Goal: Task Accomplishment & Management: Manage account settings

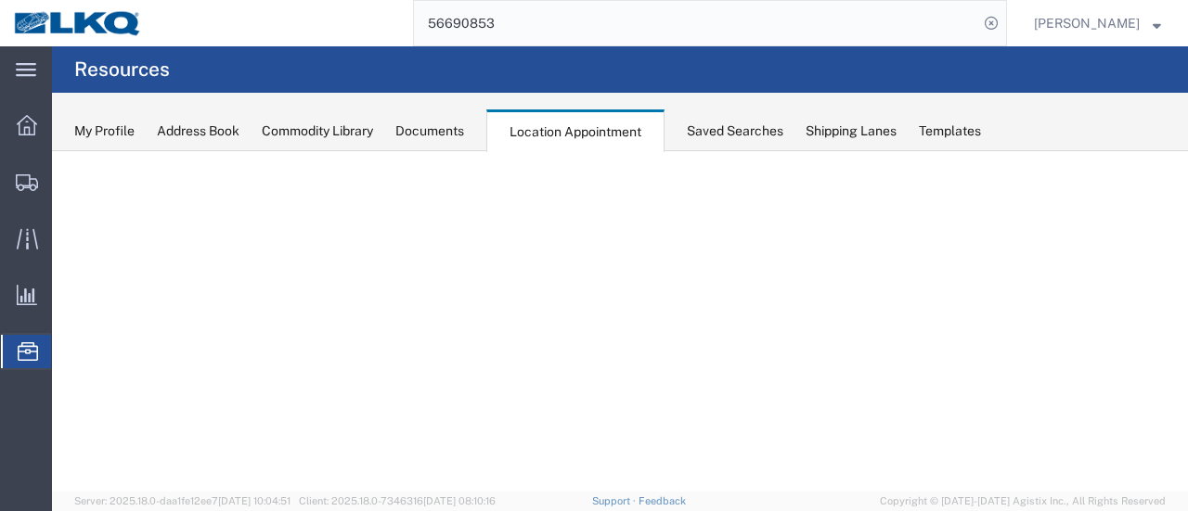
select select "28716"
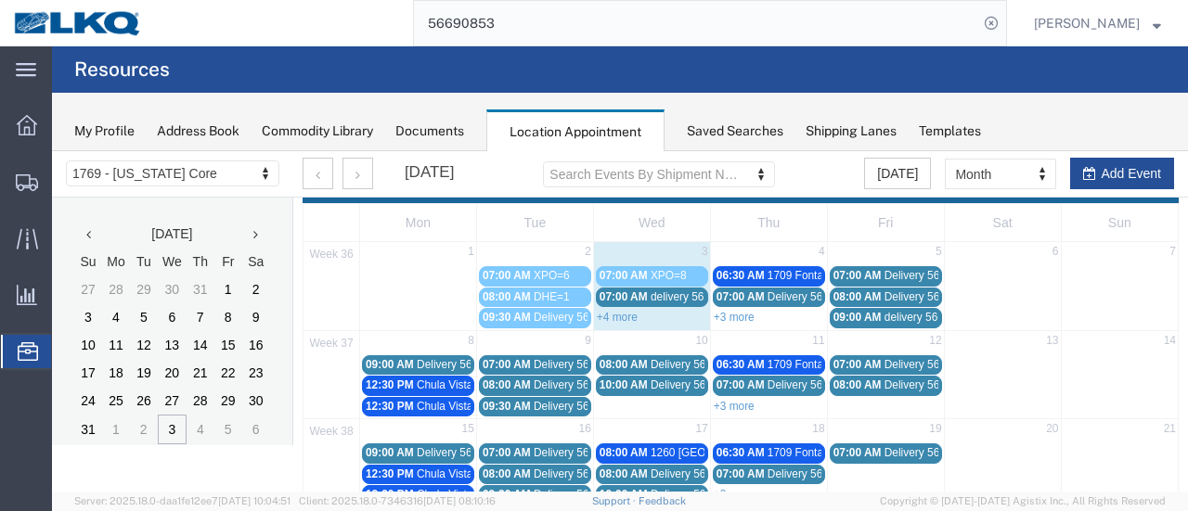
scroll to position [93, 0]
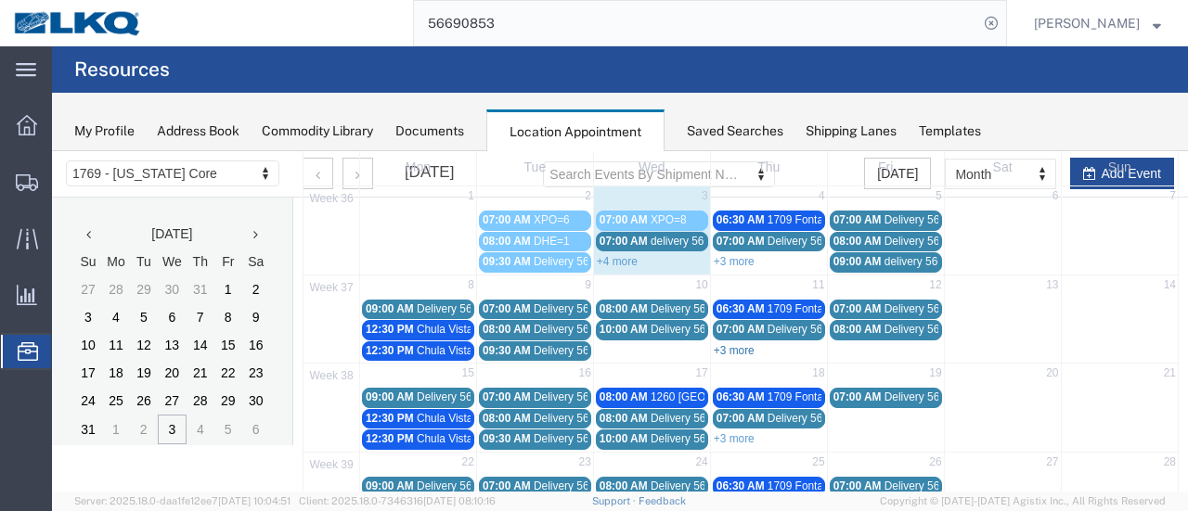
click at [742, 344] on link "+3 more" at bounding box center [733, 350] width 41 height 13
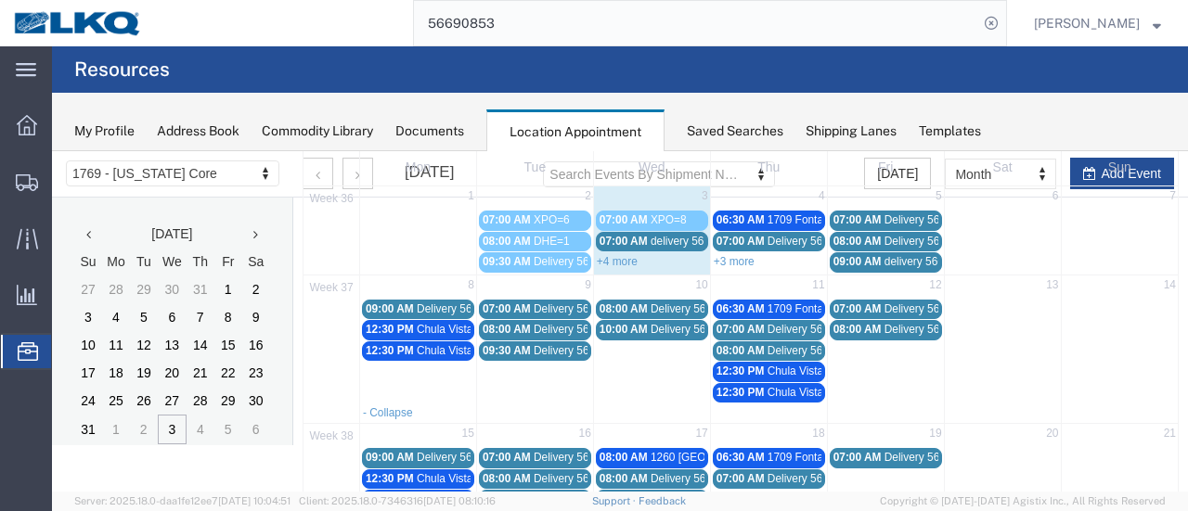
scroll to position [0, 0]
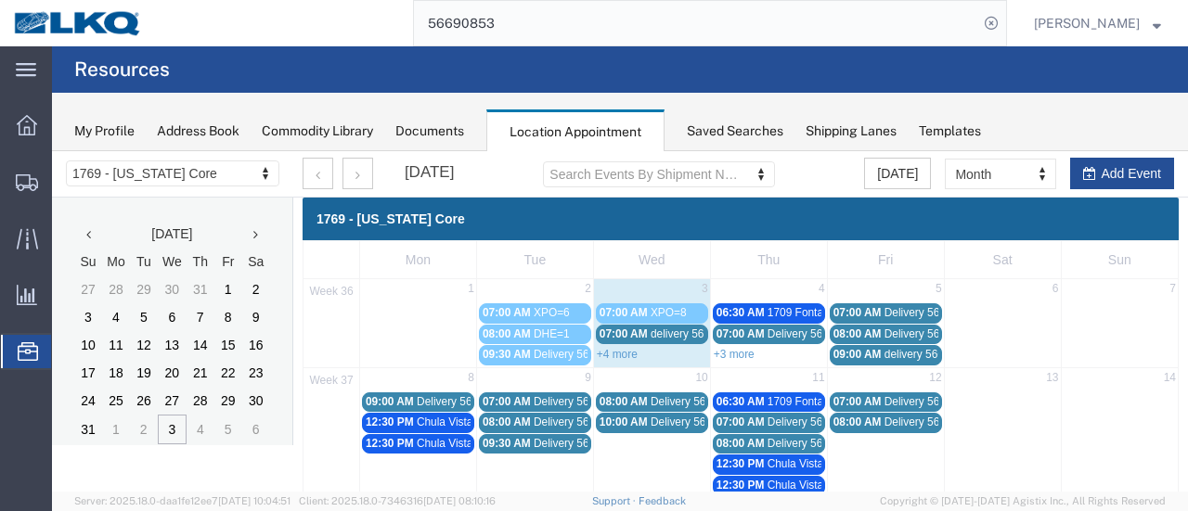
click at [736, 348] on link "+3 more" at bounding box center [733, 354] width 41 height 13
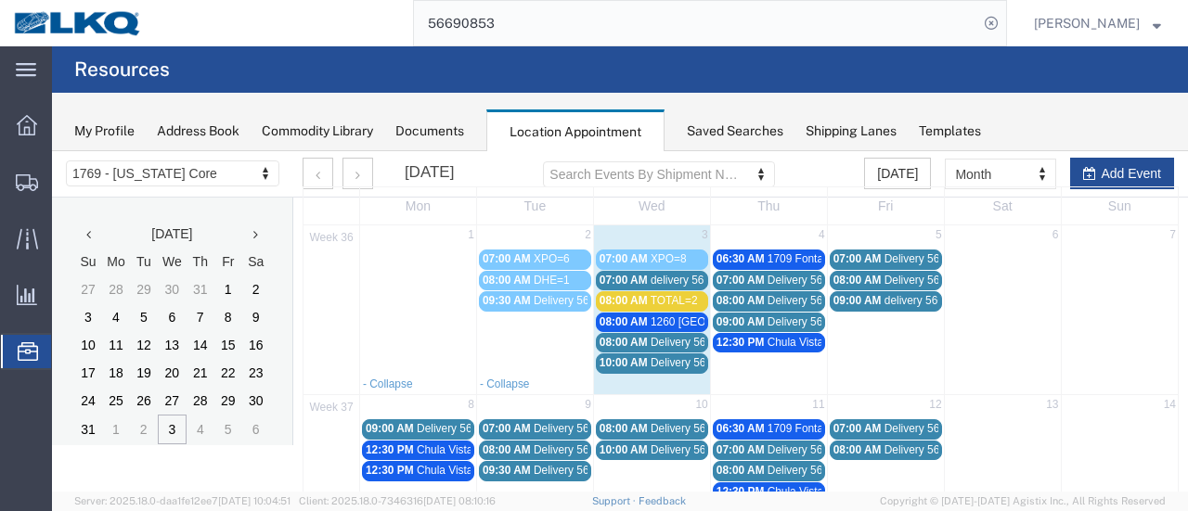
scroll to position [93, 0]
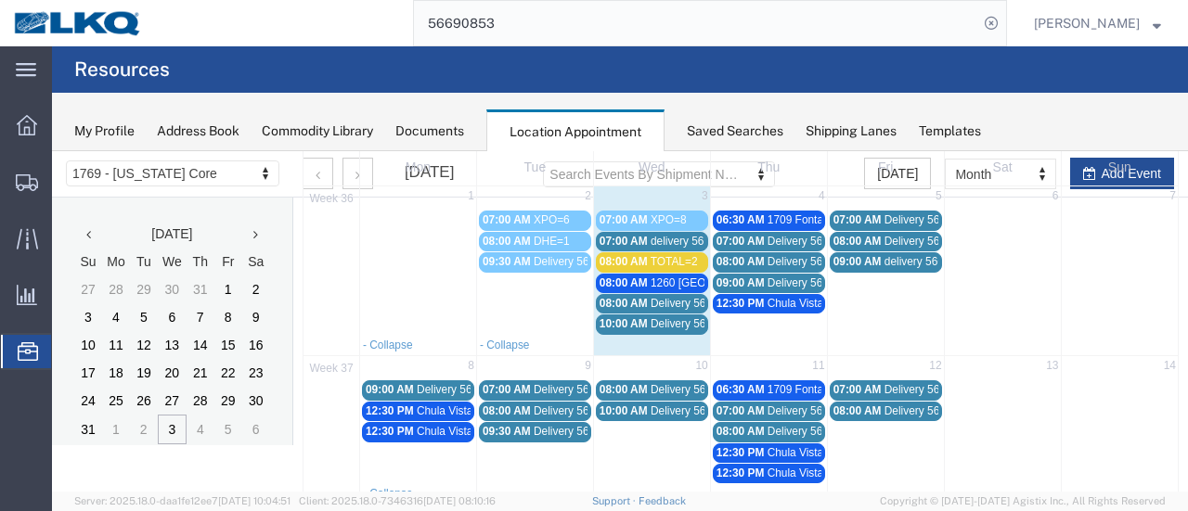
click at [425, 425] on span "Chula Vista Truck" at bounding box center [460, 431] width 86 height 13
click at [511, 464] on icon at bounding box center [514, 463] width 10 height 13
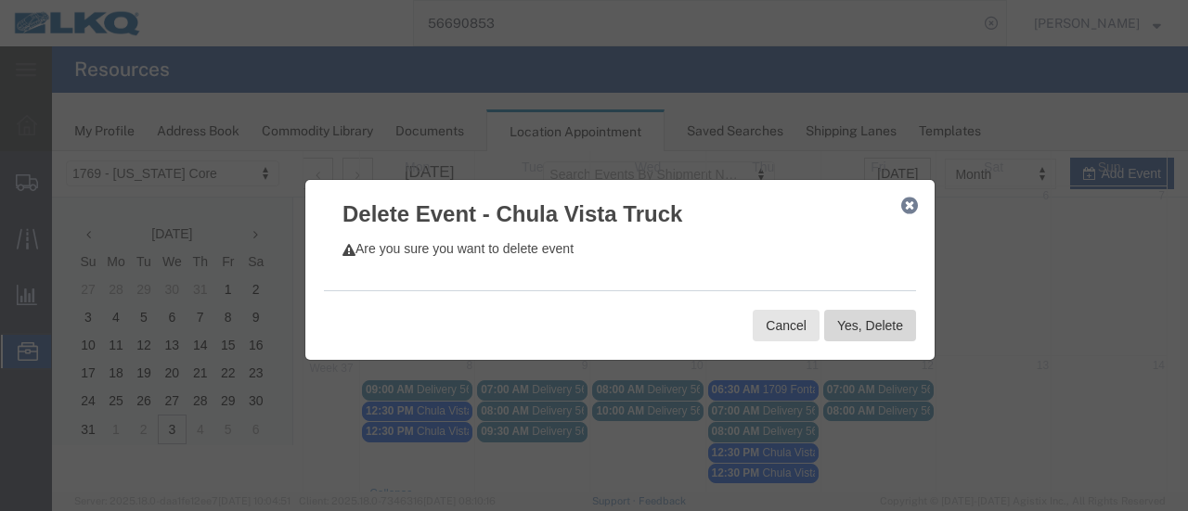
click at [841, 330] on button "Yes, Delete" at bounding box center [870, 326] width 92 height 32
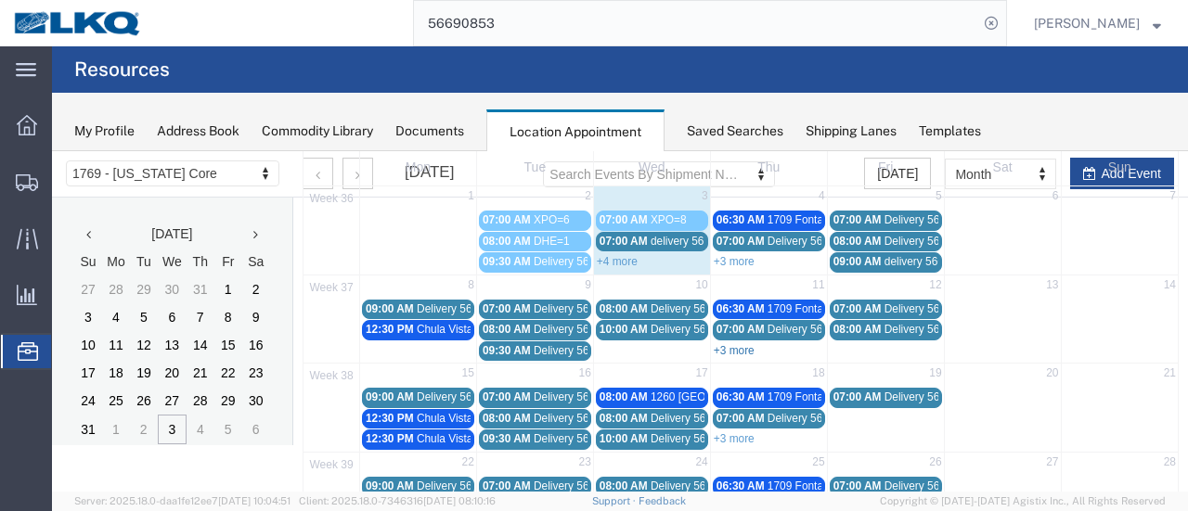
click at [745, 348] on link "+3 more" at bounding box center [733, 350] width 41 height 13
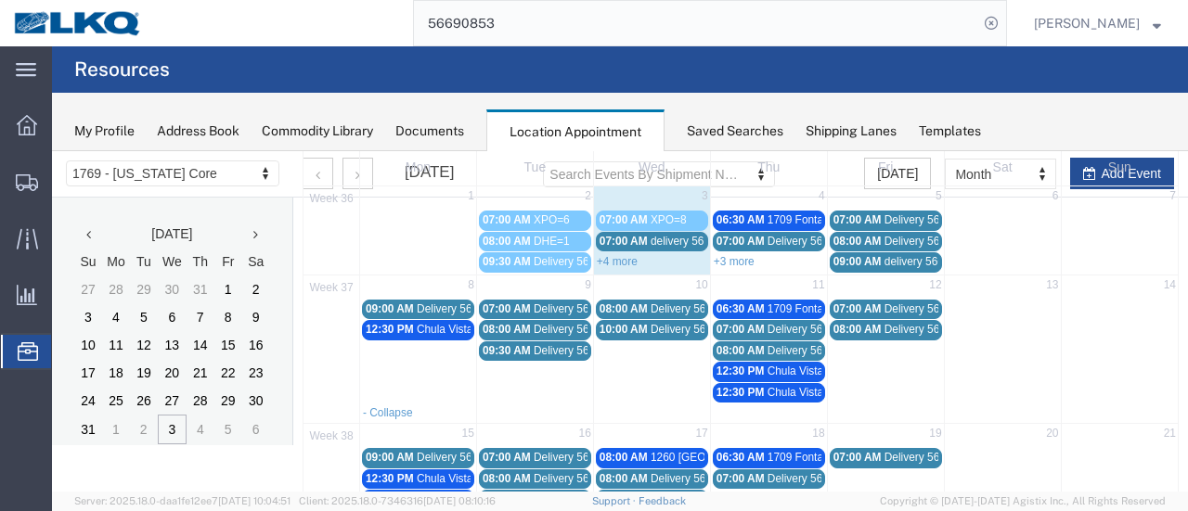
click at [767, 390] on span "Chula Vista Truck" at bounding box center [810, 392] width 86 height 13
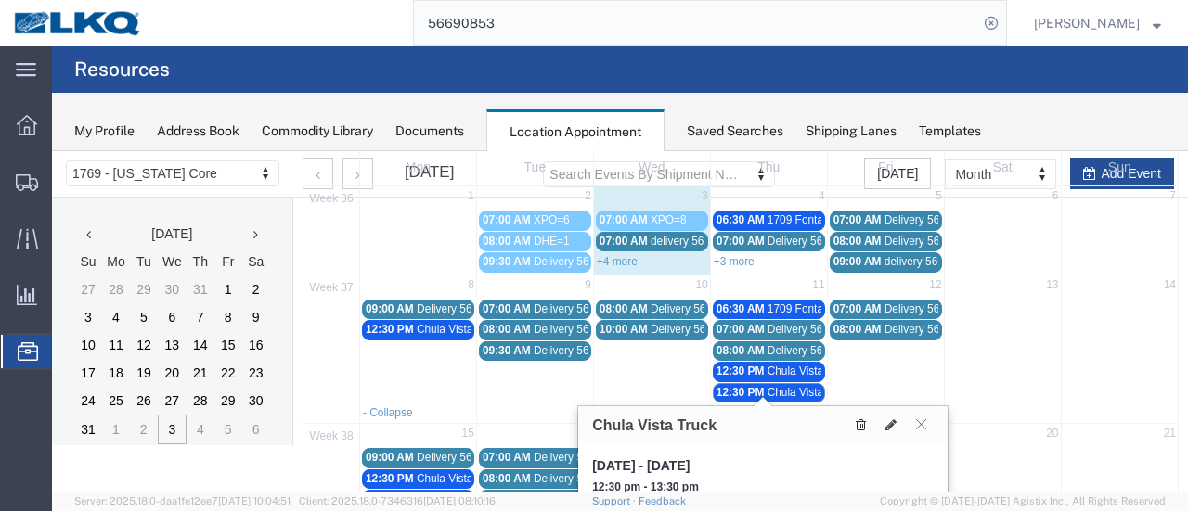
click at [857, 420] on icon at bounding box center [860, 424] width 10 height 13
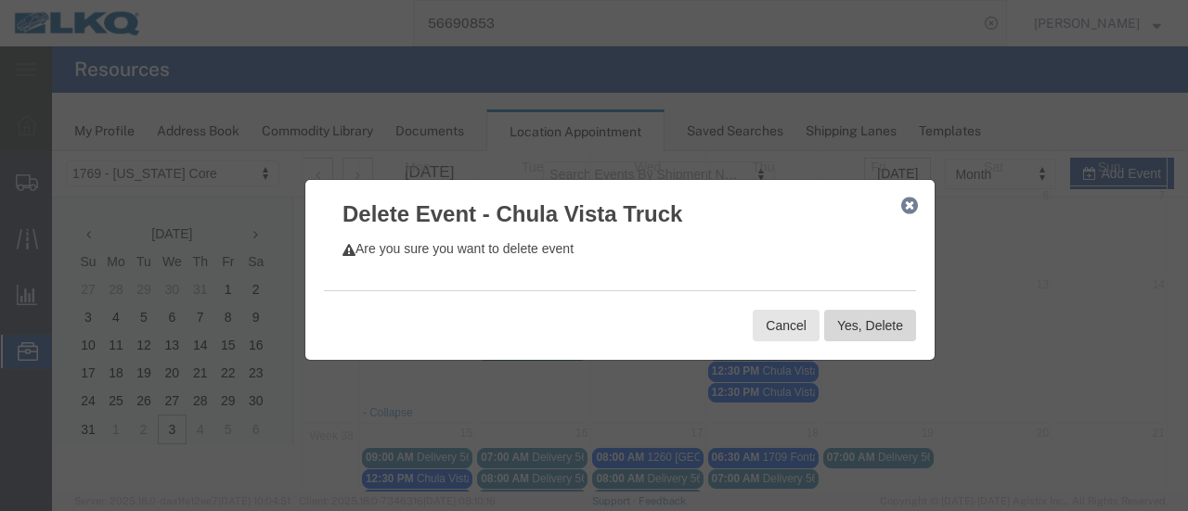
click at [867, 326] on button "Yes, Delete" at bounding box center [870, 326] width 92 height 32
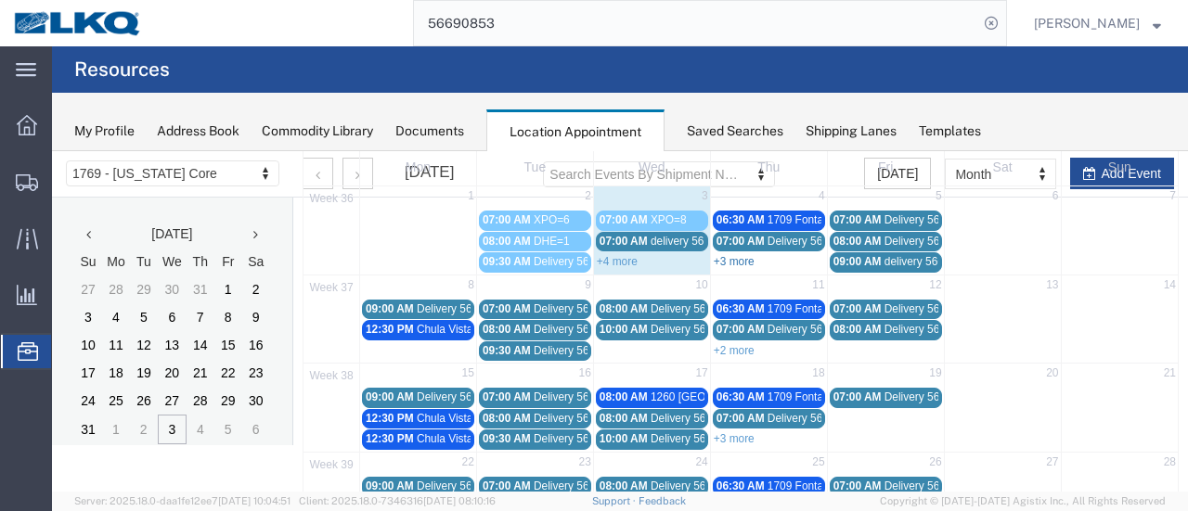
click at [733, 258] on link "+3 more" at bounding box center [733, 261] width 41 height 13
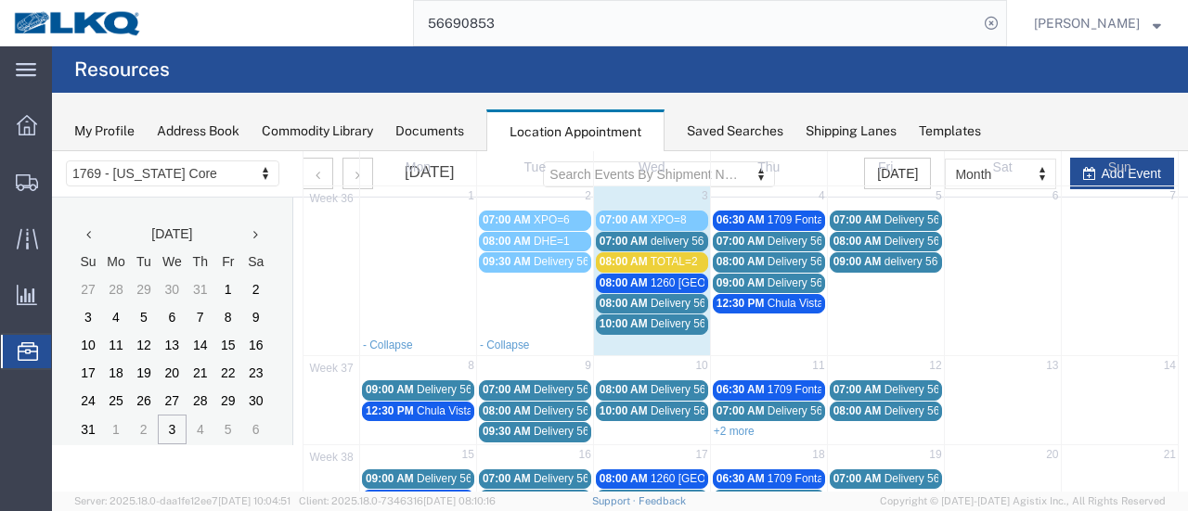
click at [616, 297] on span "08:00 AM" at bounding box center [623, 303] width 48 height 13
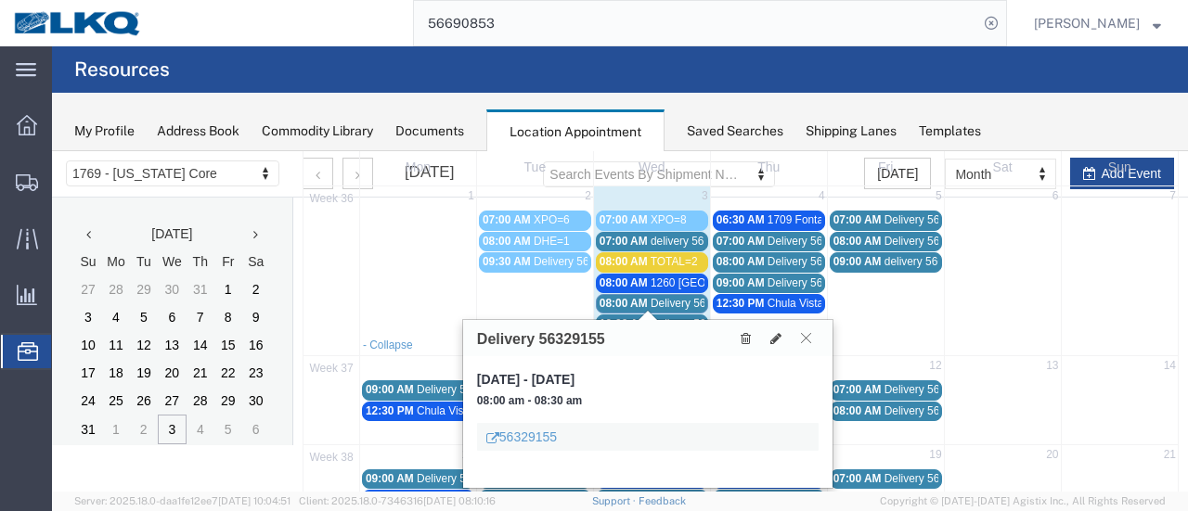
click at [808, 339] on icon at bounding box center [806, 337] width 10 height 11
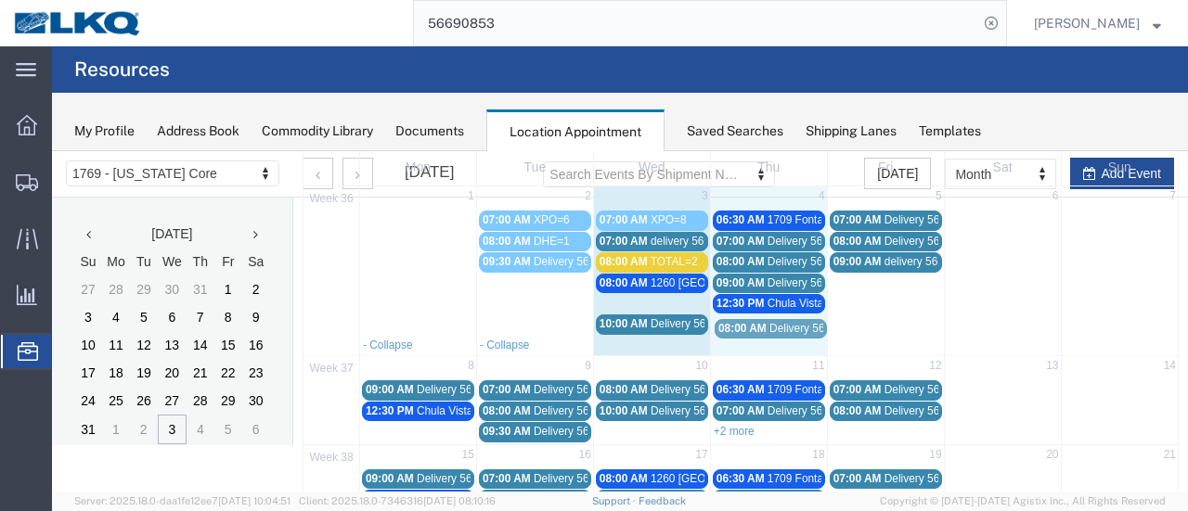
drag, startPoint x: 625, startPoint y: 298, endPoint x: 743, endPoint y: 326, distance: 121.1
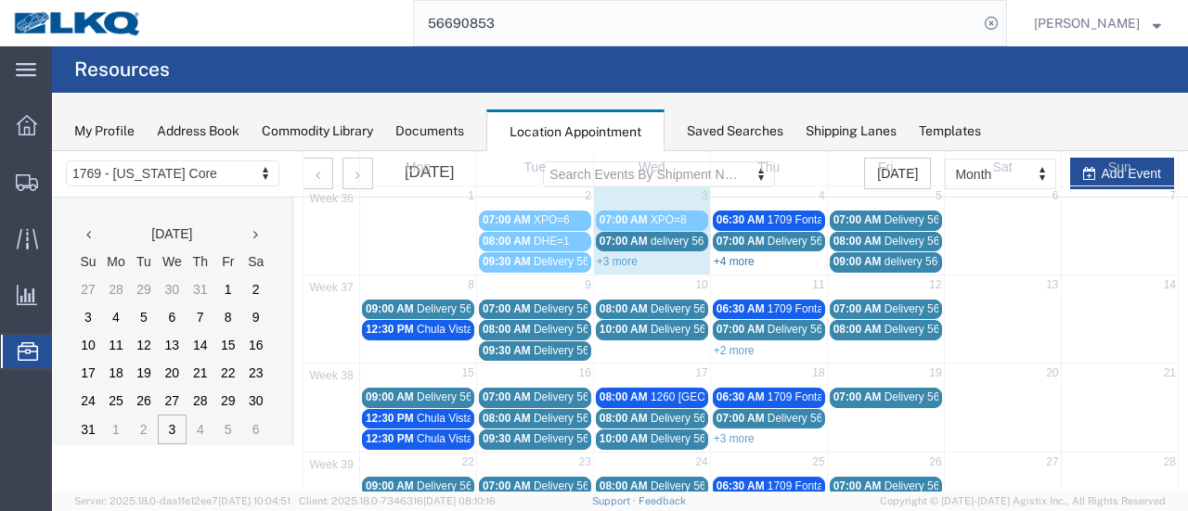
click at [734, 262] on link "+4 more" at bounding box center [733, 261] width 41 height 13
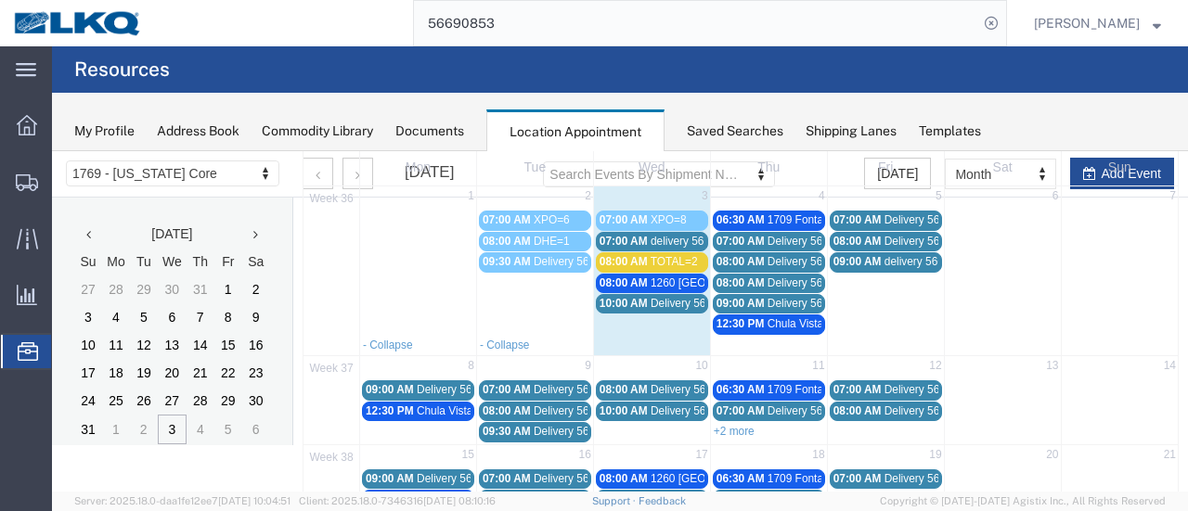
click at [845, 257] on span "09:00 AM" at bounding box center [857, 261] width 48 height 13
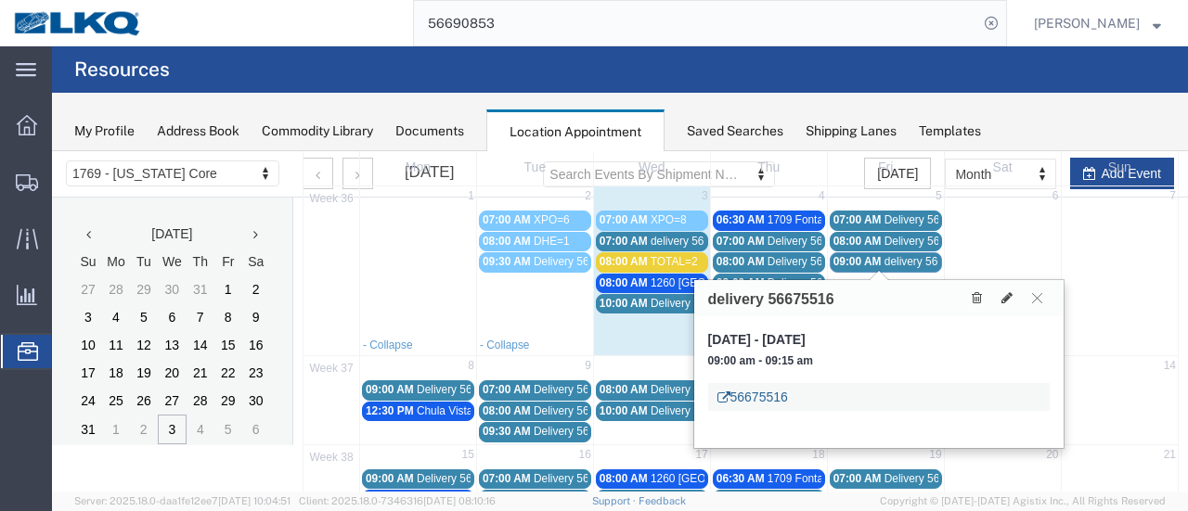
click at [764, 400] on link "56675516" at bounding box center [752, 397] width 71 height 19
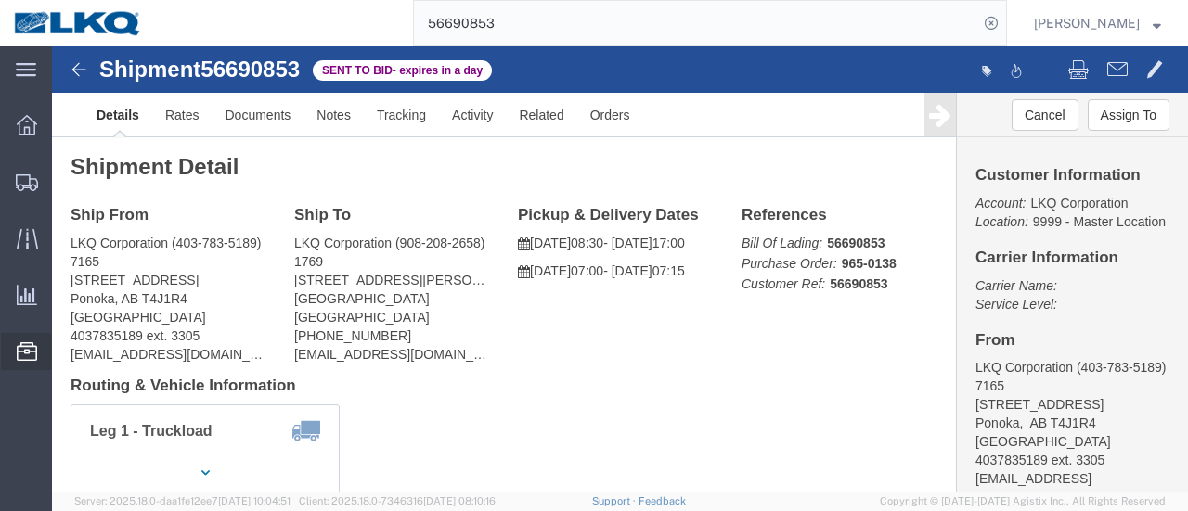
click at [0, 0] on span "Location Appointment" at bounding box center [0, 0] width 0 height 0
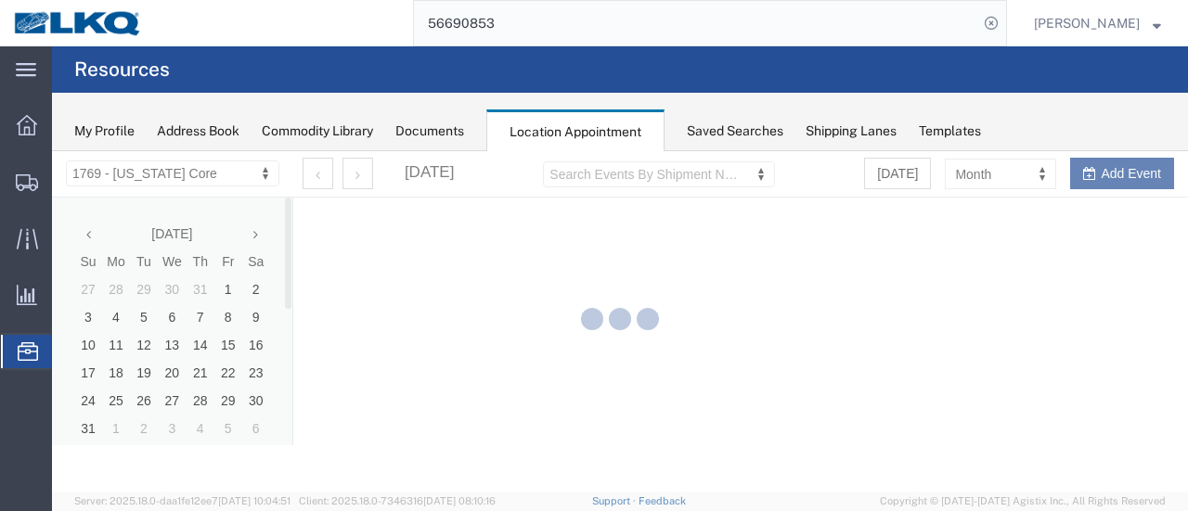
select select "28716"
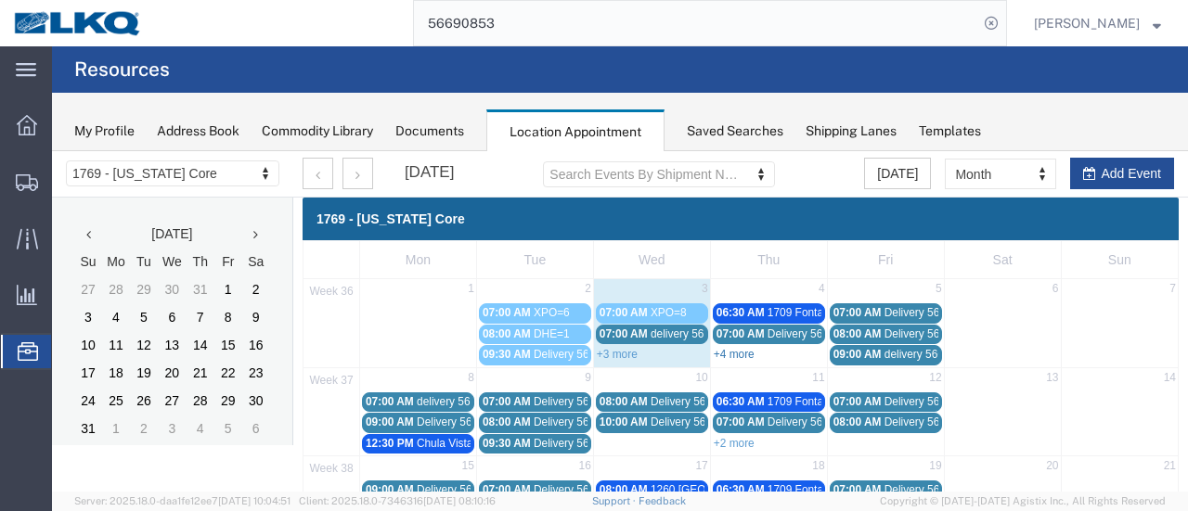
click at [745, 350] on link "+4 more" at bounding box center [733, 354] width 41 height 13
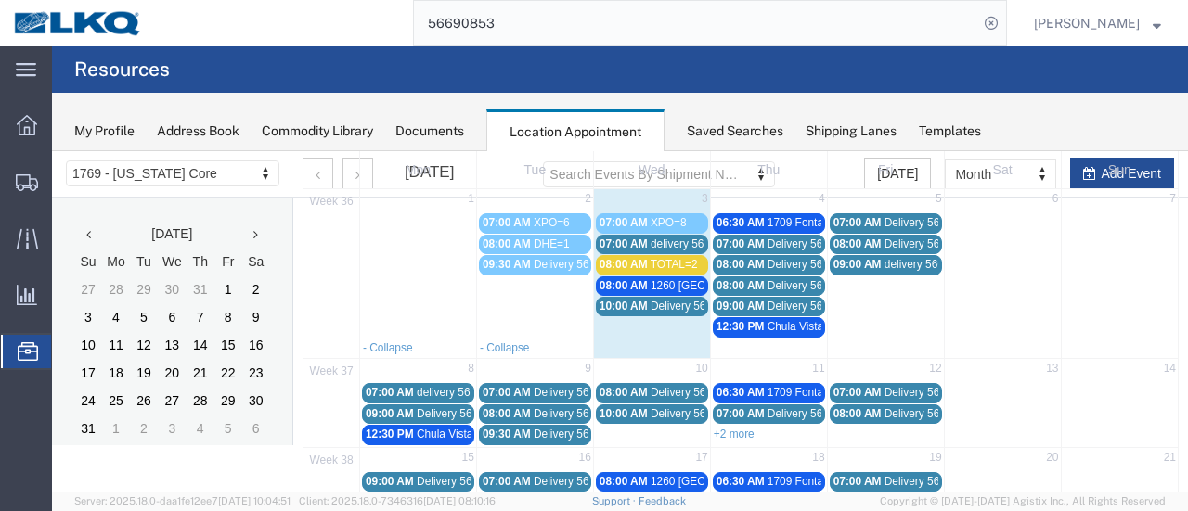
scroll to position [93, 0]
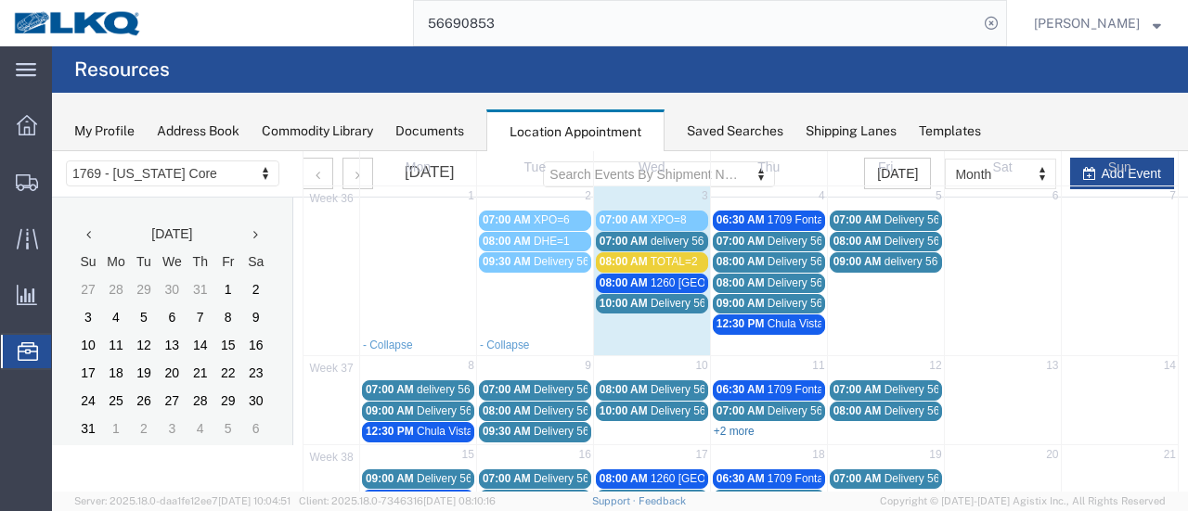
click at [740, 425] on link "+2 more" at bounding box center [733, 431] width 41 height 13
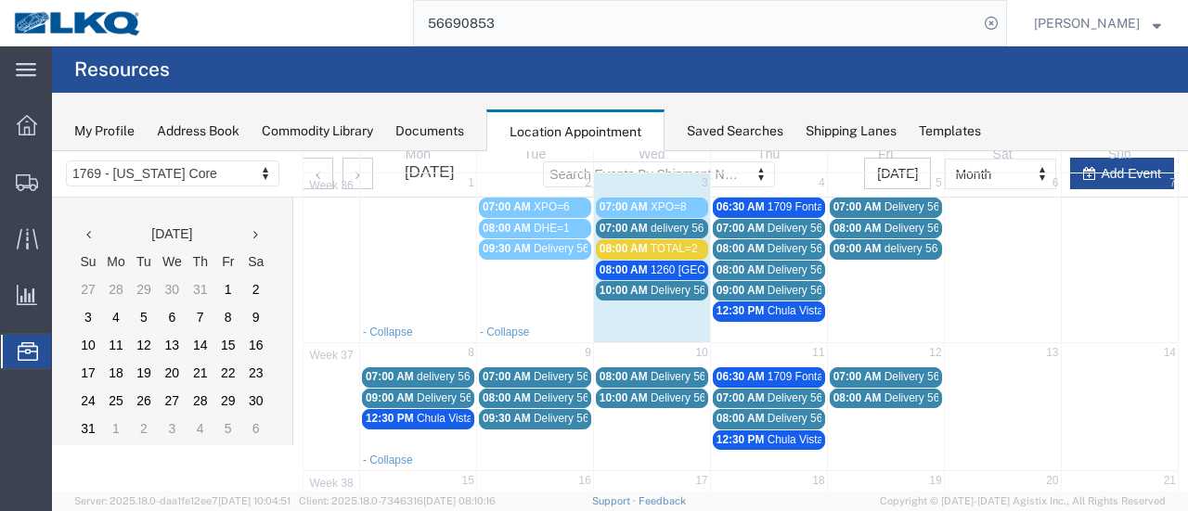
scroll to position [0, 0]
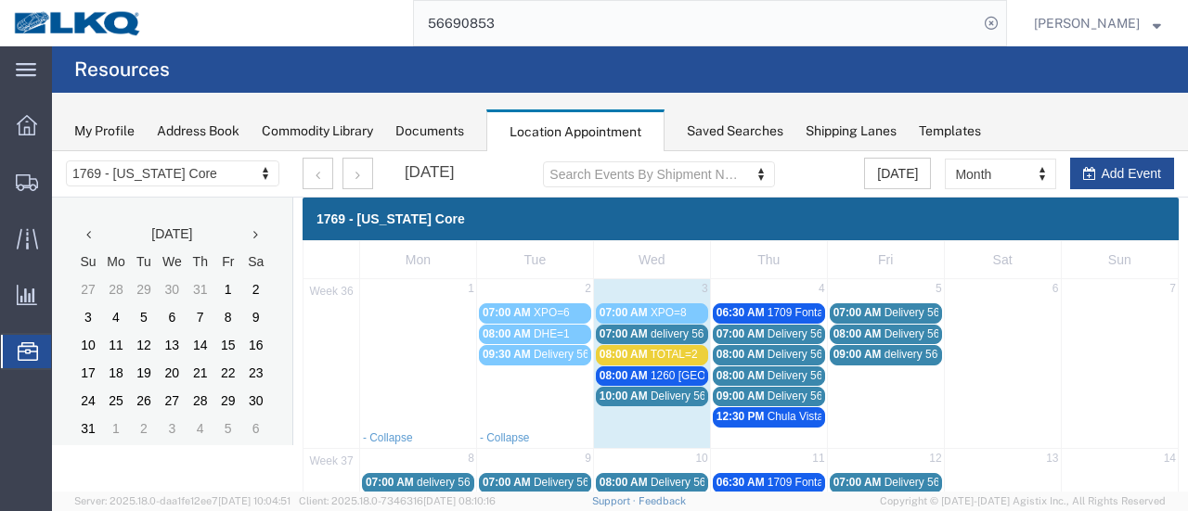
click at [739, 289] on td "4" at bounding box center [768, 290] width 117 height 22
select select "1"
select select
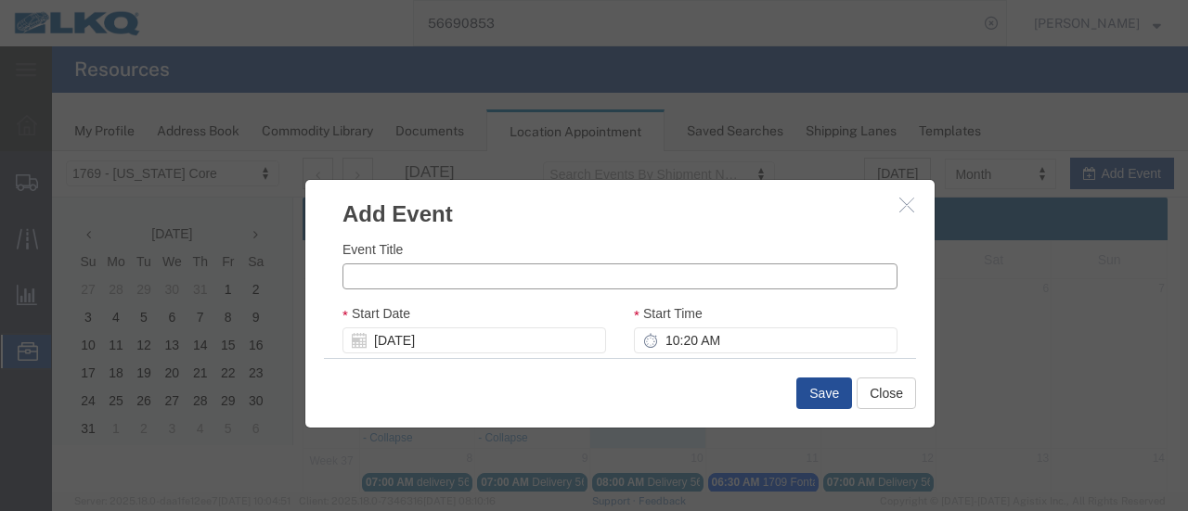
click at [460, 281] on input "Event Title" at bounding box center [619, 276] width 555 height 26
type input "Total=3"
click at [656, 342] on input "10:20 AM" at bounding box center [765, 341] width 263 height 26
type input "8:0 AM"
click at [752, 394] on div "Save Close" at bounding box center [620, 393] width 592 height 70
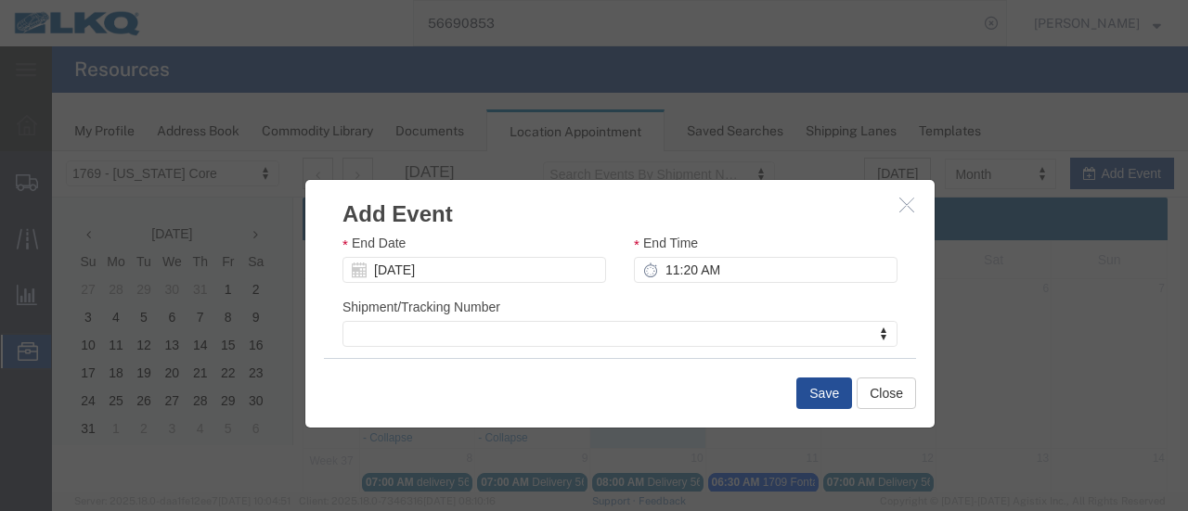
scroll to position [93, 0]
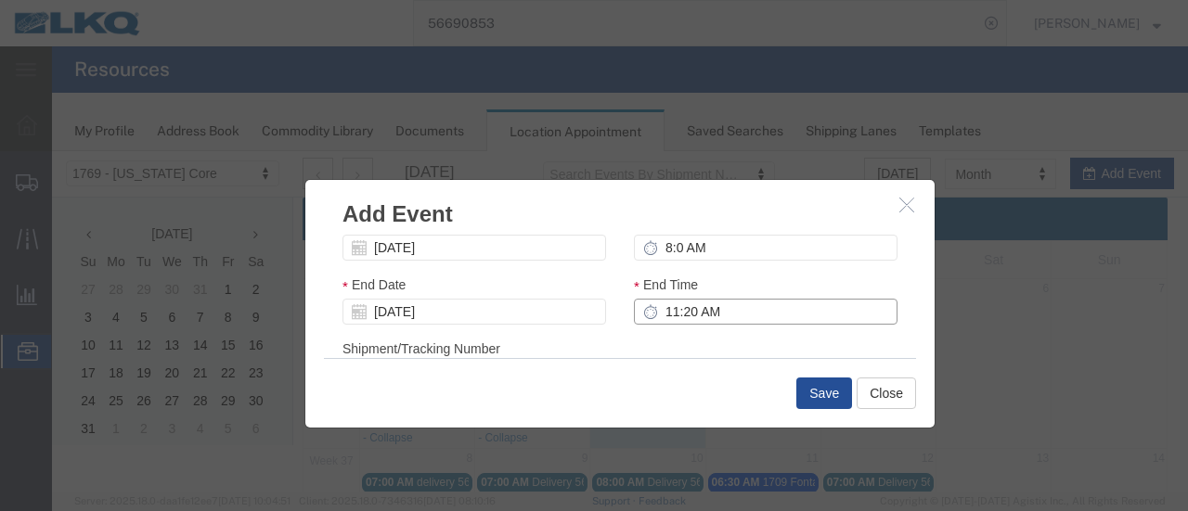
click at [651, 311] on input "11:20 AM" at bounding box center [765, 312] width 263 height 26
type input "10:00 AM"
click at [803, 392] on button "Save" at bounding box center [824, 394] width 56 height 32
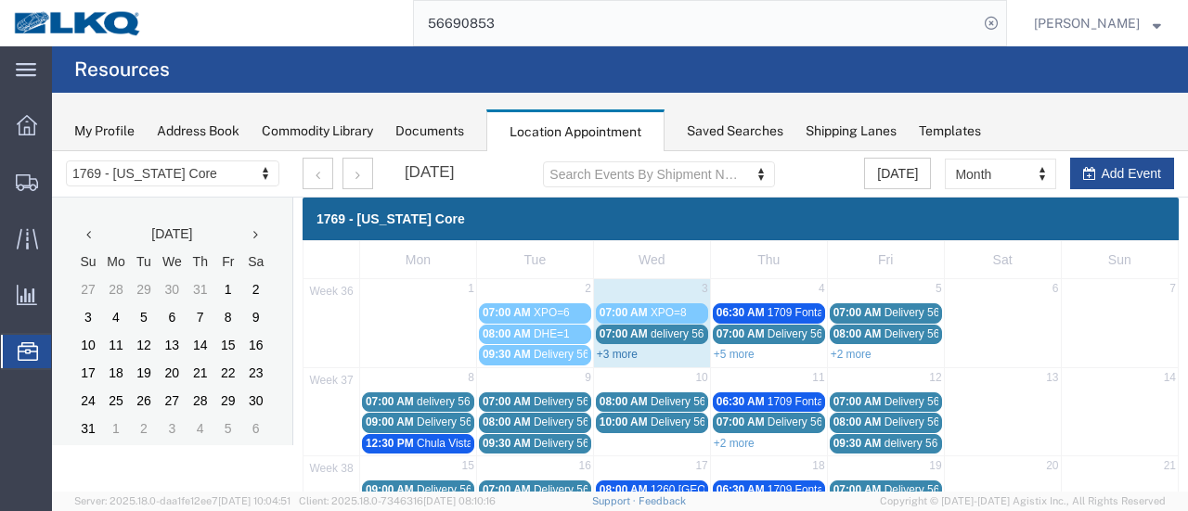
click at [620, 353] on link "+3 more" at bounding box center [617, 354] width 41 height 13
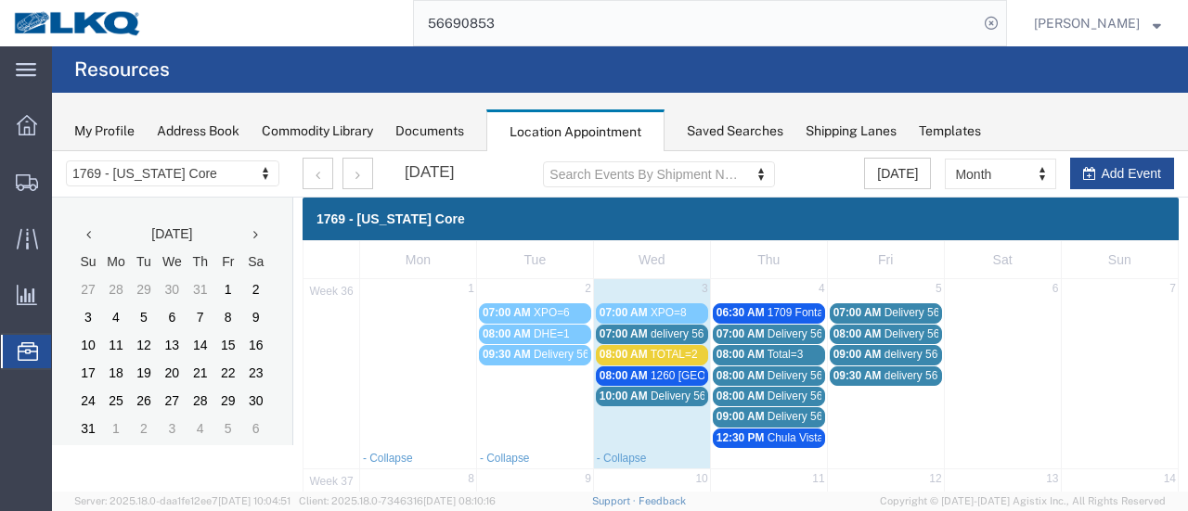
click at [750, 352] on span "08:00 AM" at bounding box center [740, 354] width 48 height 13
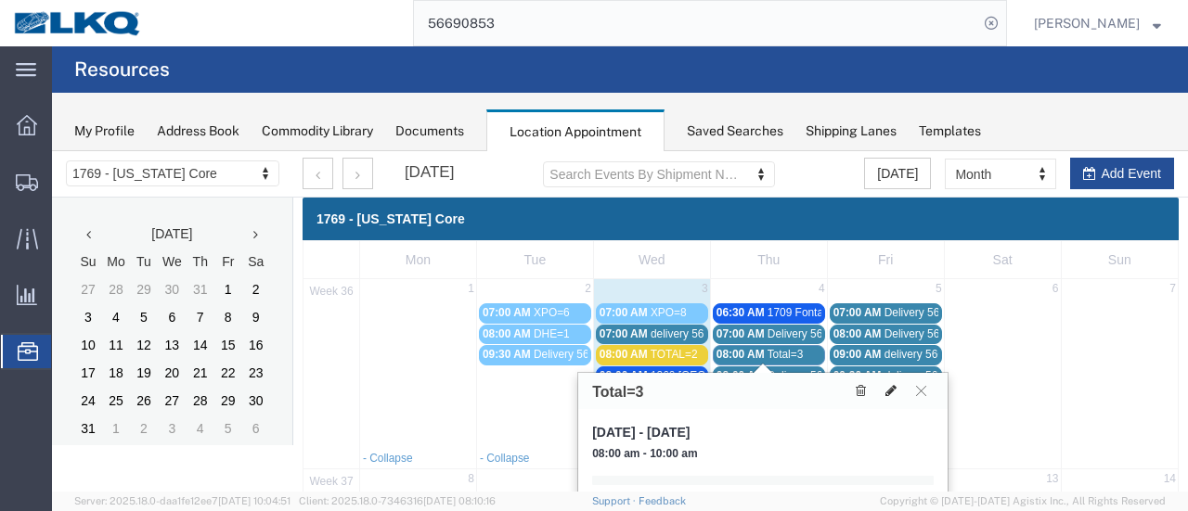
click at [890, 392] on icon at bounding box center [890, 390] width 11 height 13
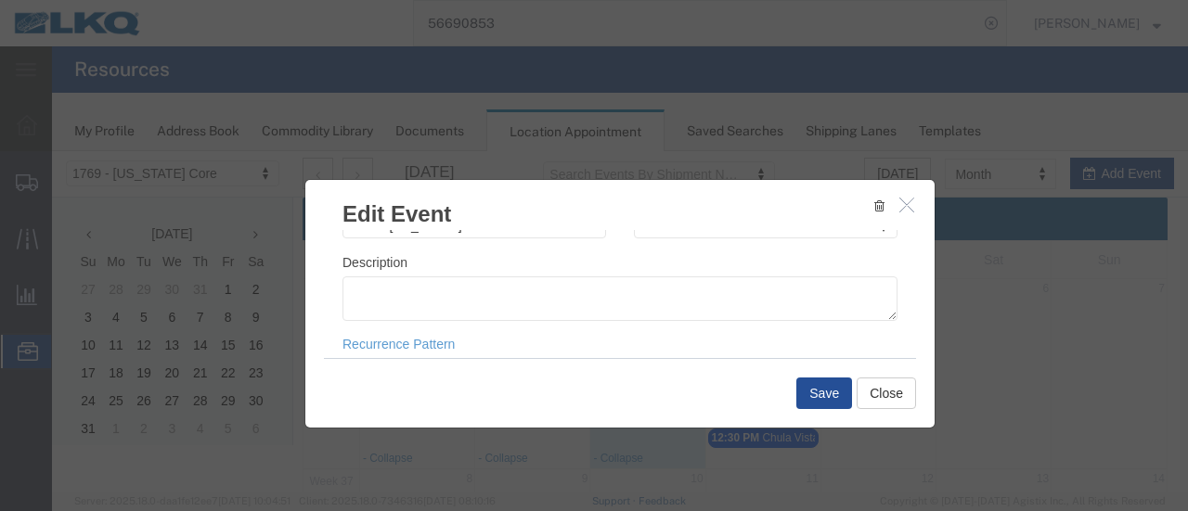
scroll to position [278, 0]
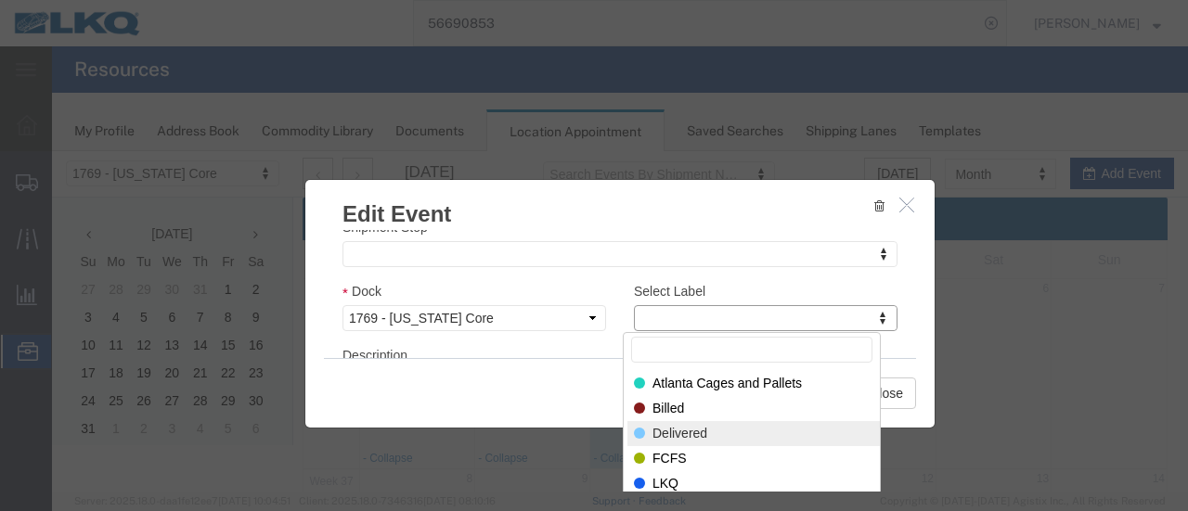
select select "40"
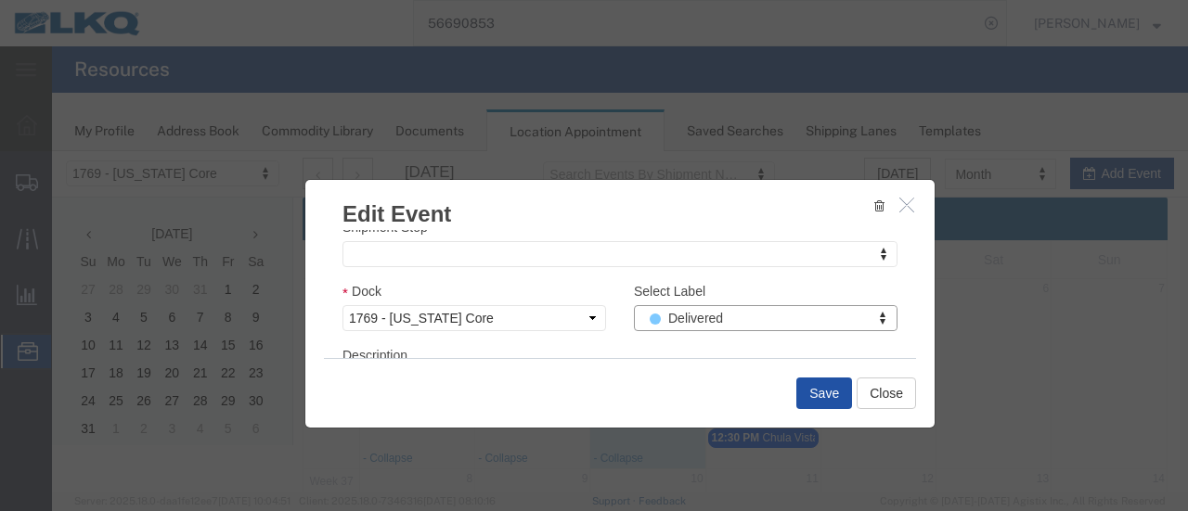
click at [816, 385] on button "Save" at bounding box center [824, 394] width 56 height 32
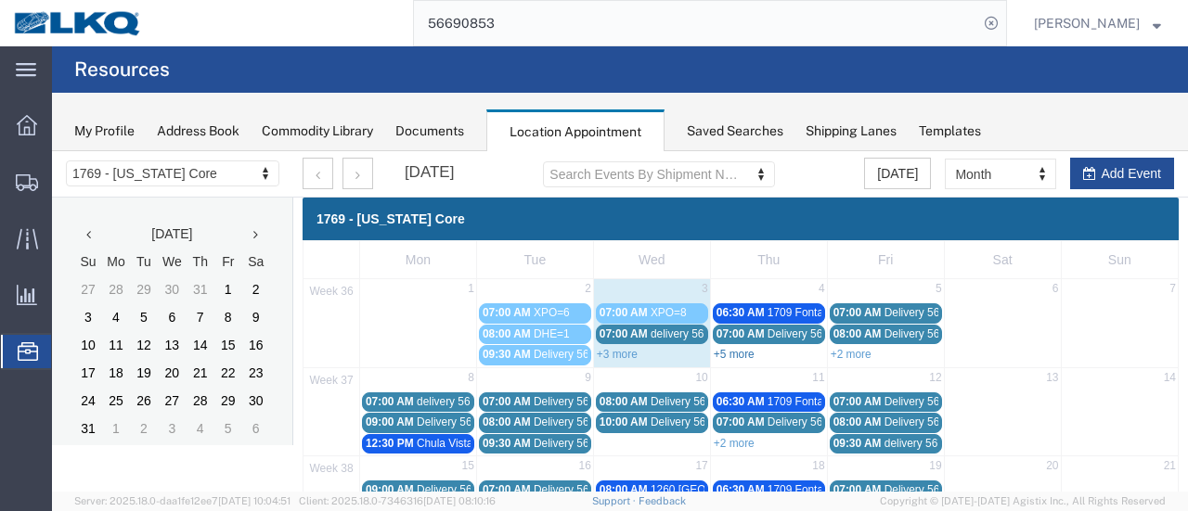
click at [737, 352] on link "+5 more" at bounding box center [733, 354] width 41 height 13
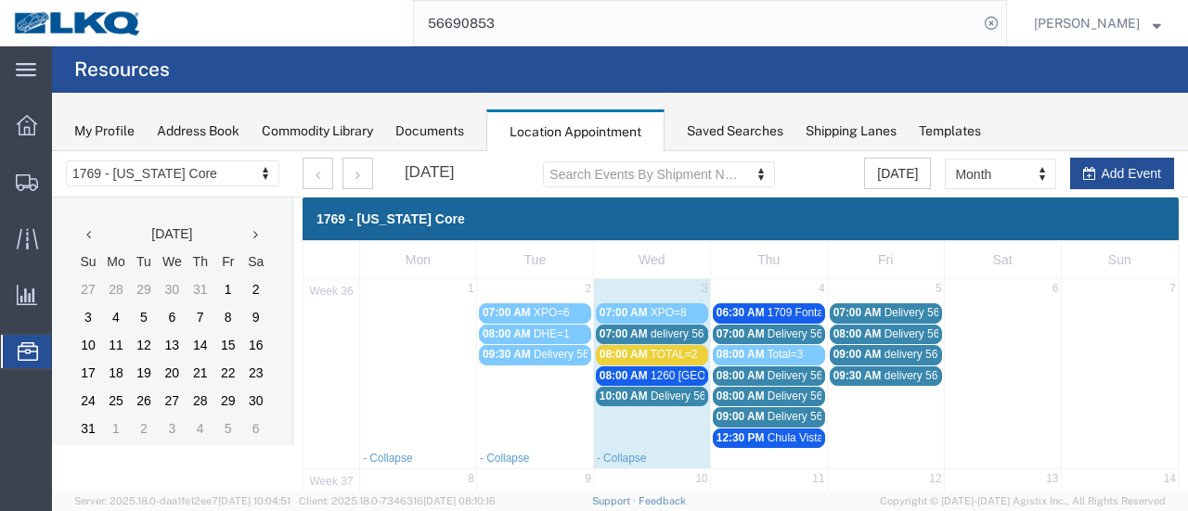
click at [767, 353] on span "Total=3" at bounding box center [785, 354] width 36 height 13
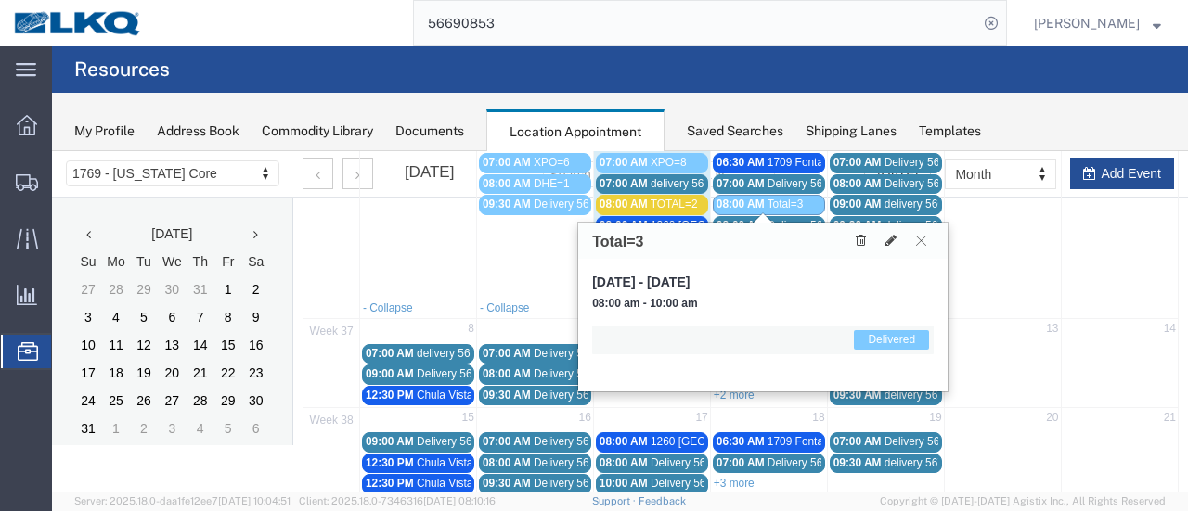
scroll to position [186, 0]
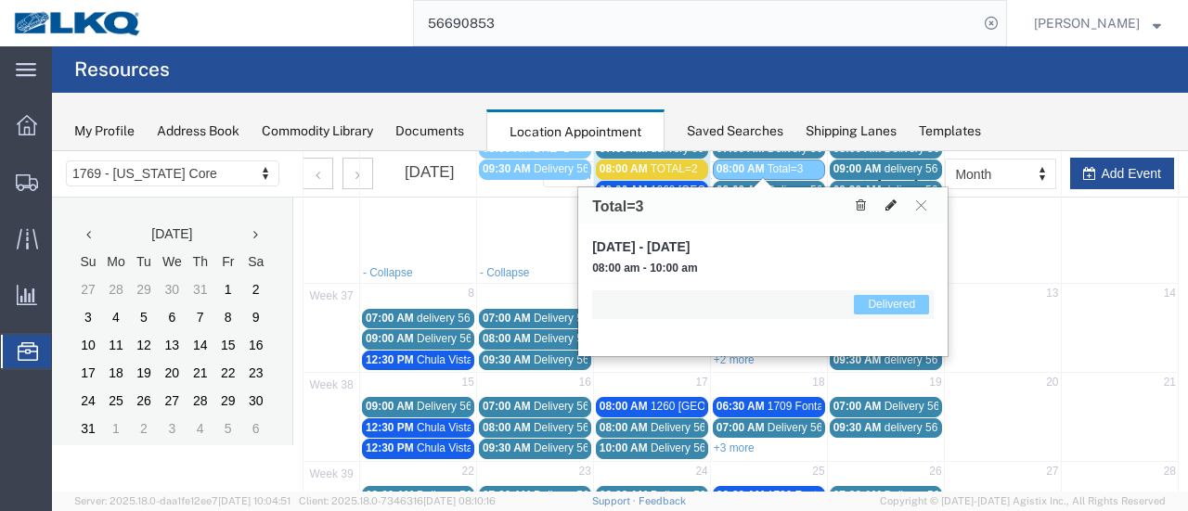
click at [893, 201] on icon at bounding box center [890, 205] width 11 height 13
select select "1"
select select "40"
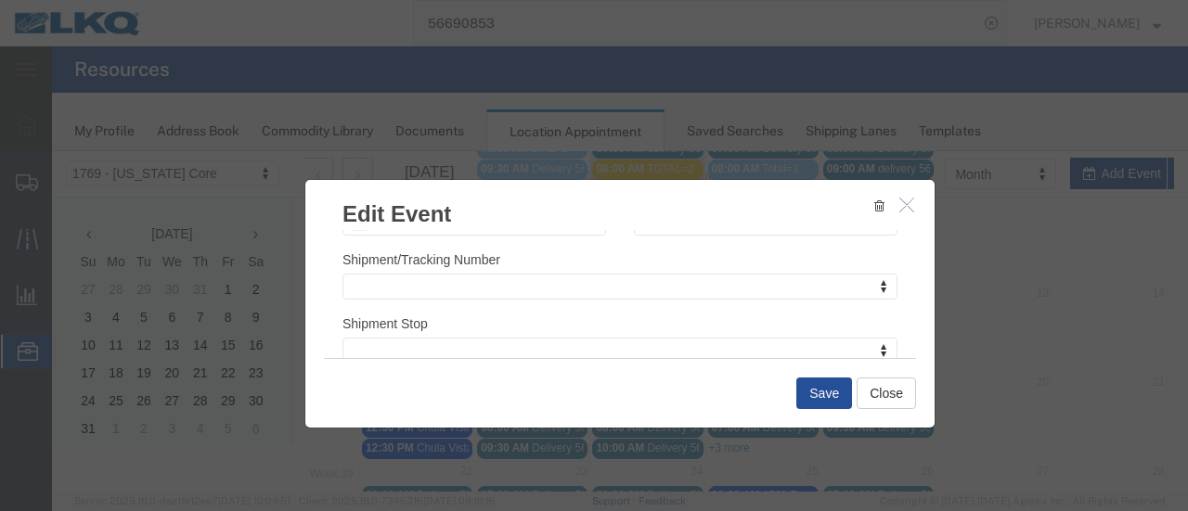
scroll to position [278, 0]
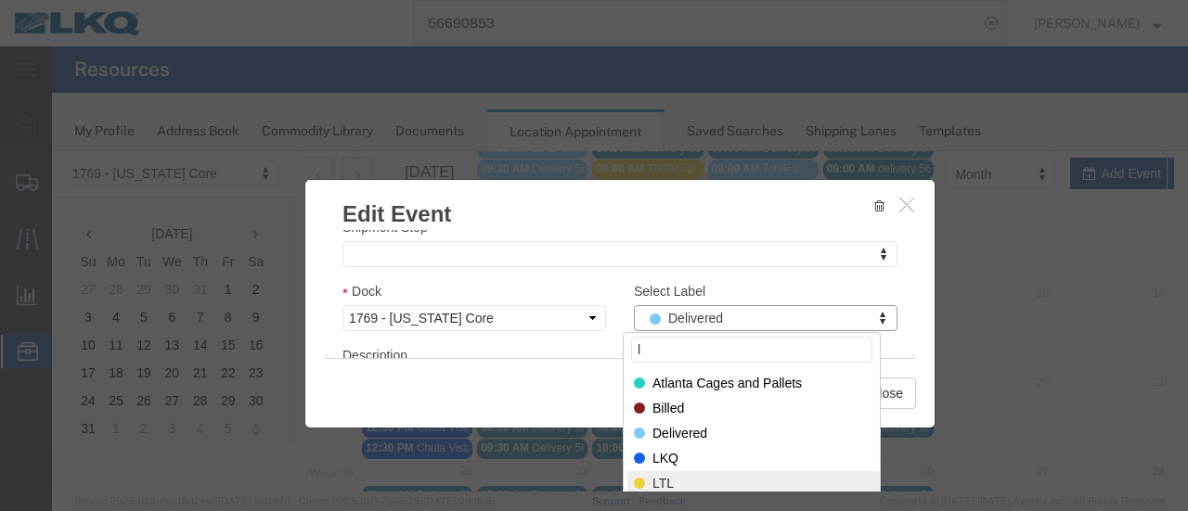
type input "l"
select select "25"
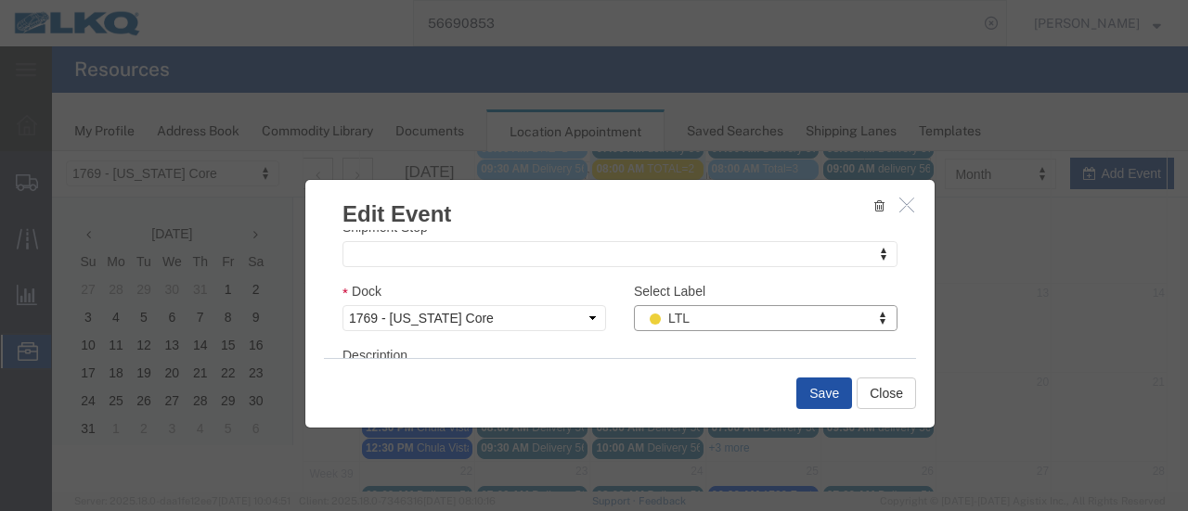
click at [816, 391] on button "Save" at bounding box center [824, 394] width 56 height 32
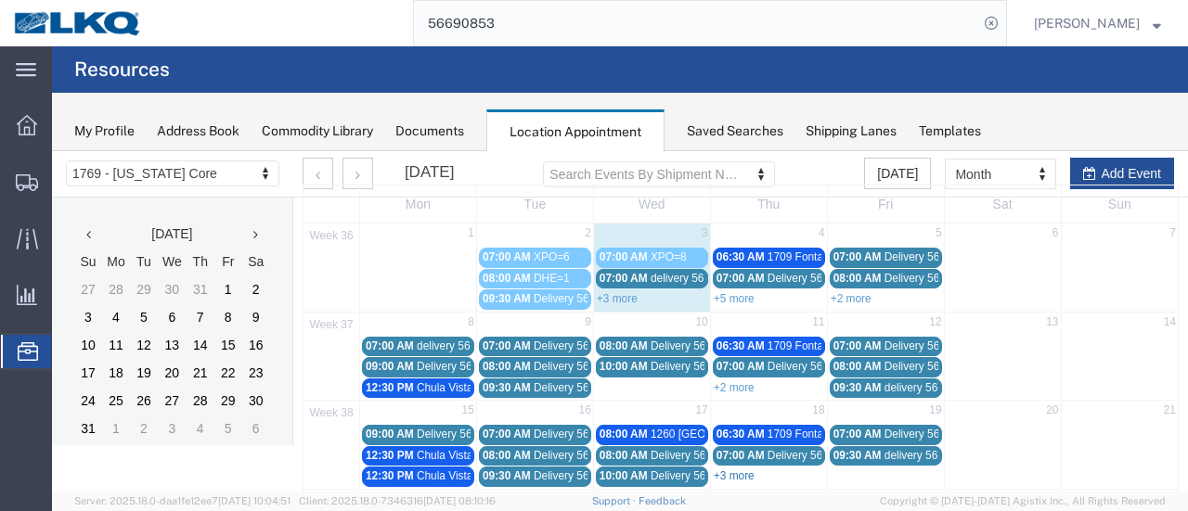
scroll to position [0, 0]
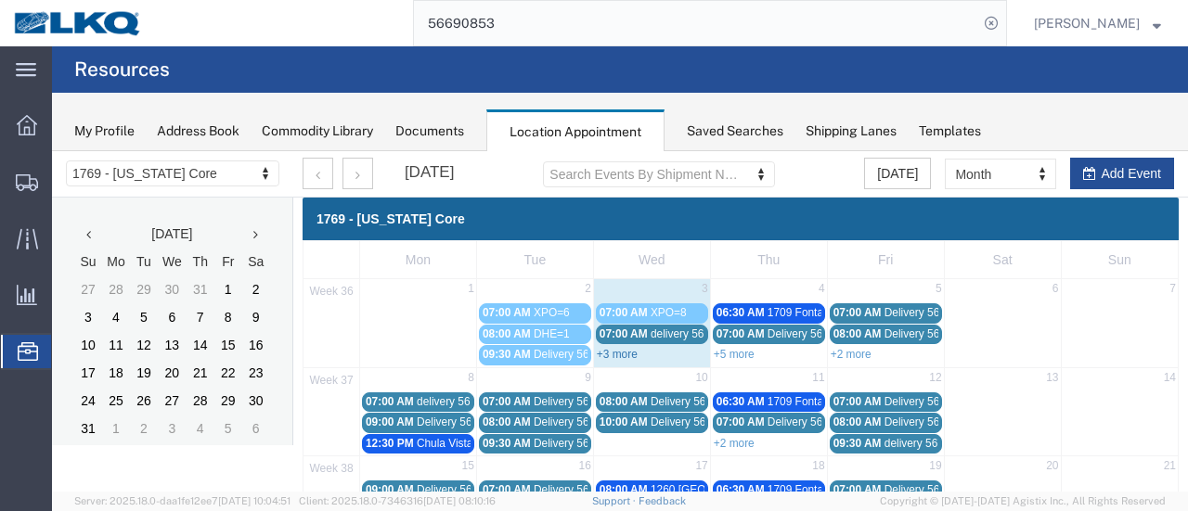
click at [614, 353] on link "+3 more" at bounding box center [617, 354] width 41 height 13
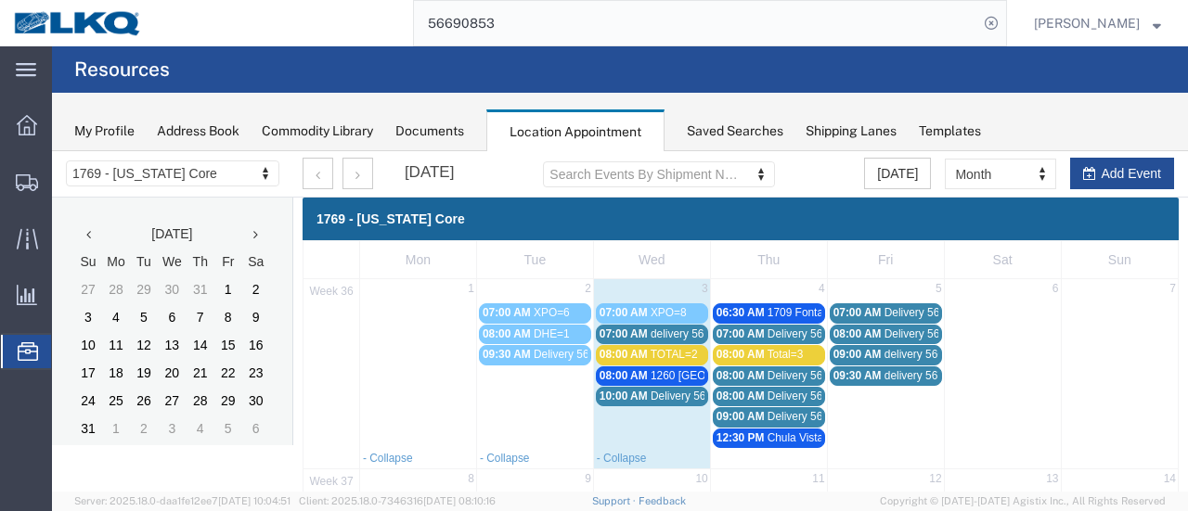
scroll to position [186, 0]
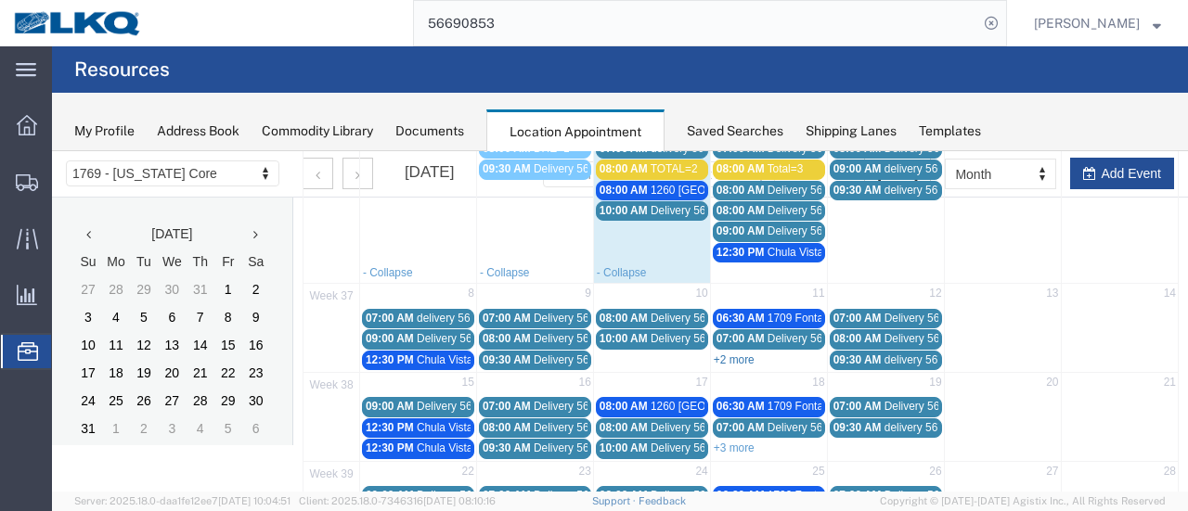
click at [729, 353] on link "+2 more" at bounding box center [733, 359] width 41 height 13
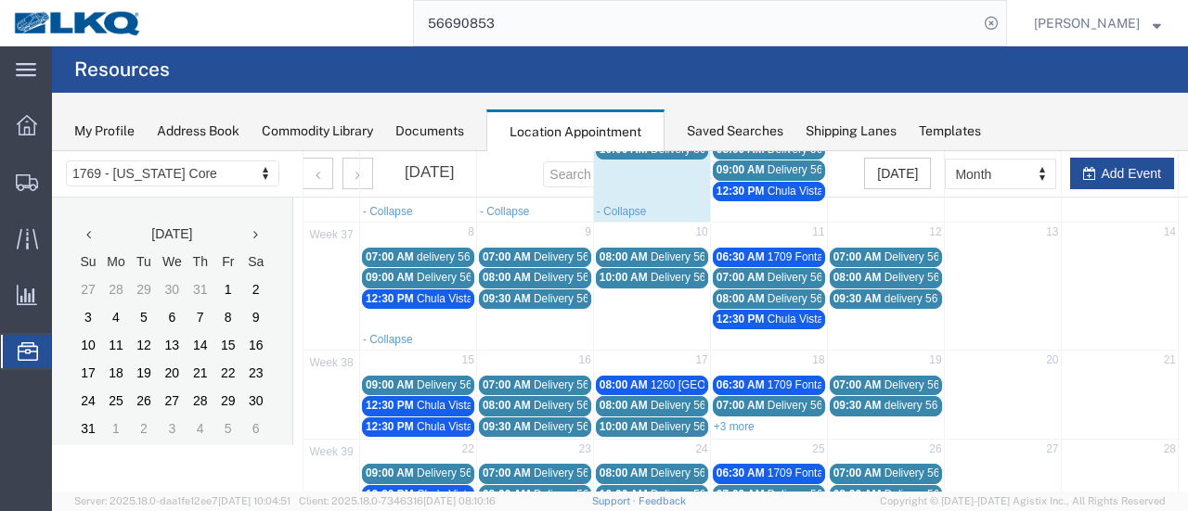
scroll to position [371, 0]
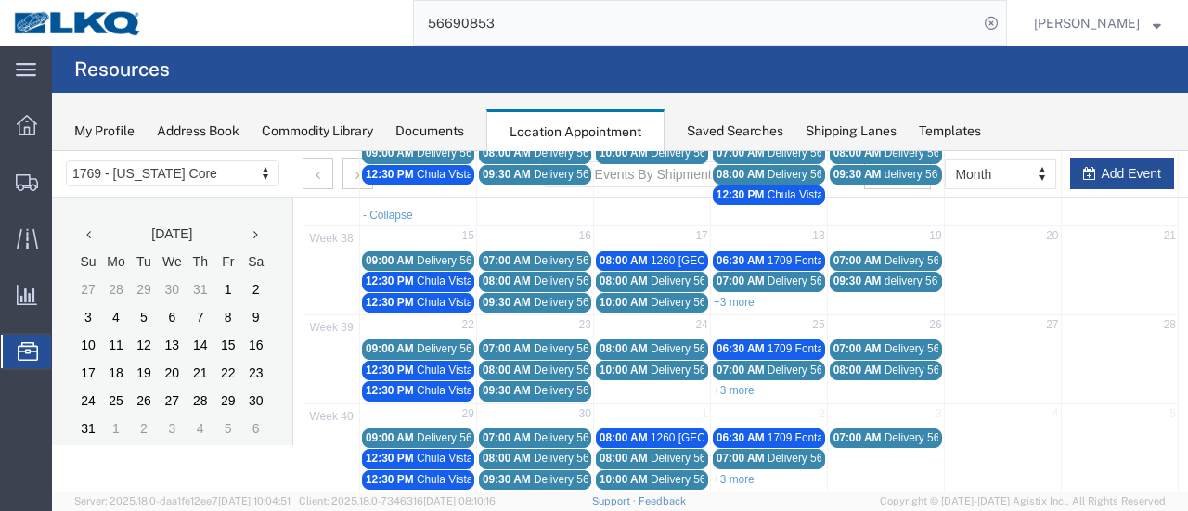
click at [417, 296] on span "Chula Vista Truck" at bounding box center [460, 302] width 86 height 13
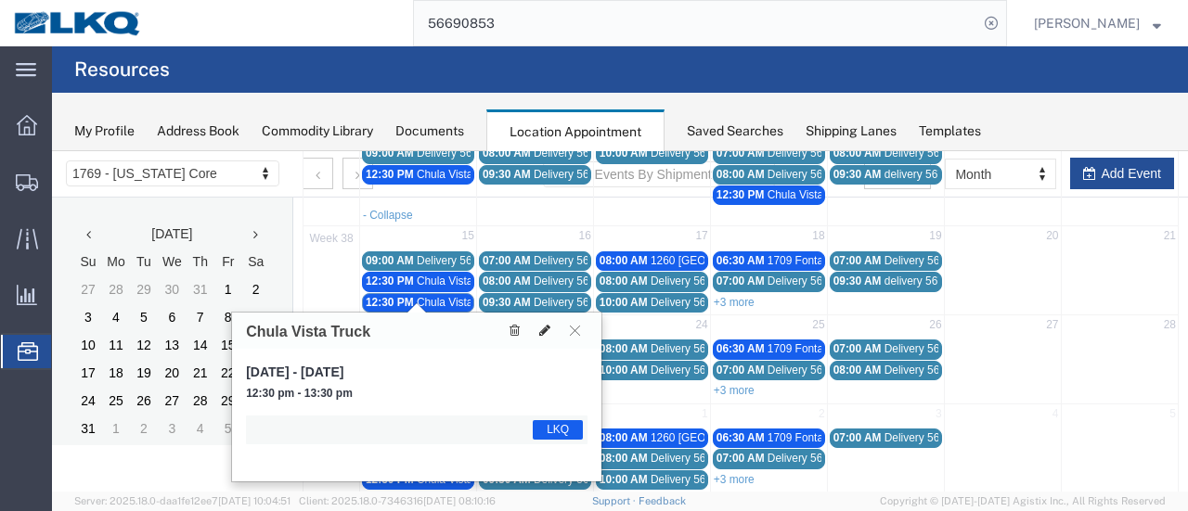
click at [546, 329] on icon at bounding box center [544, 330] width 11 height 13
select select "1"
select select "22"
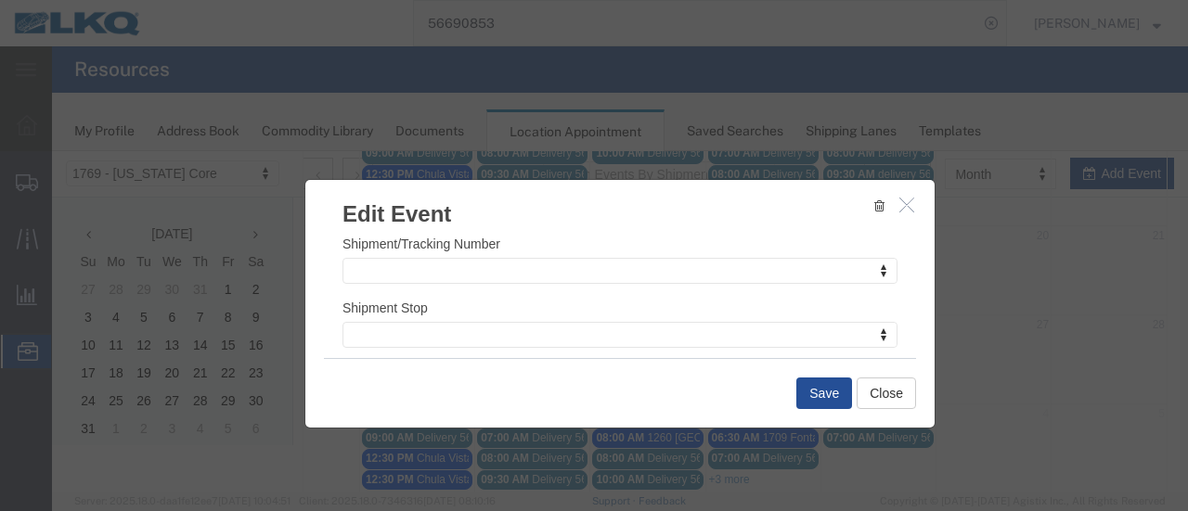
scroll to position [278, 0]
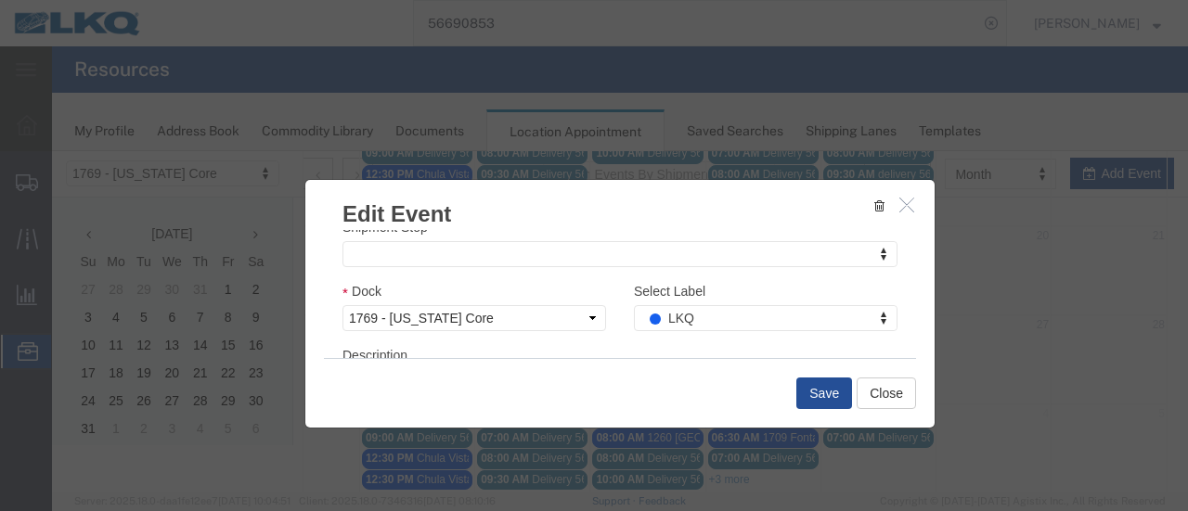
click at [874, 206] on icon "button" at bounding box center [879, 205] width 10 height 13
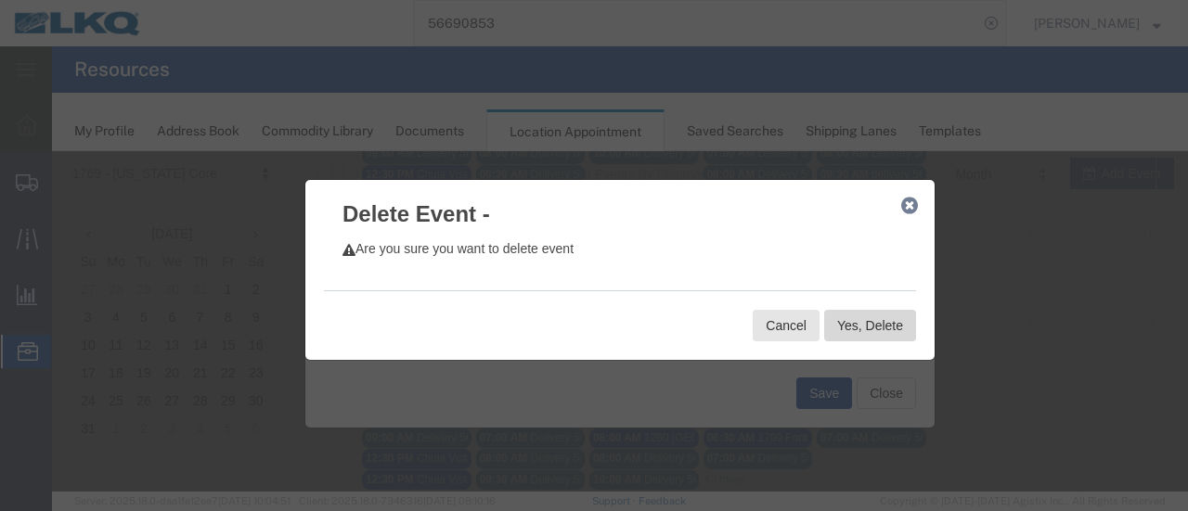
click at [850, 325] on button "Yes, Delete" at bounding box center [870, 326] width 92 height 32
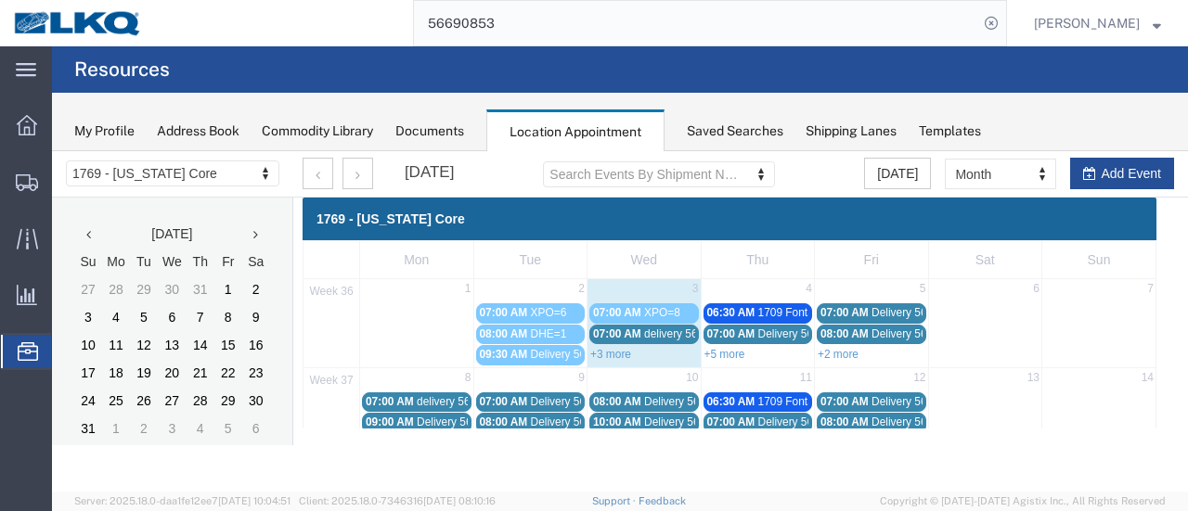
scroll to position [0, 0]
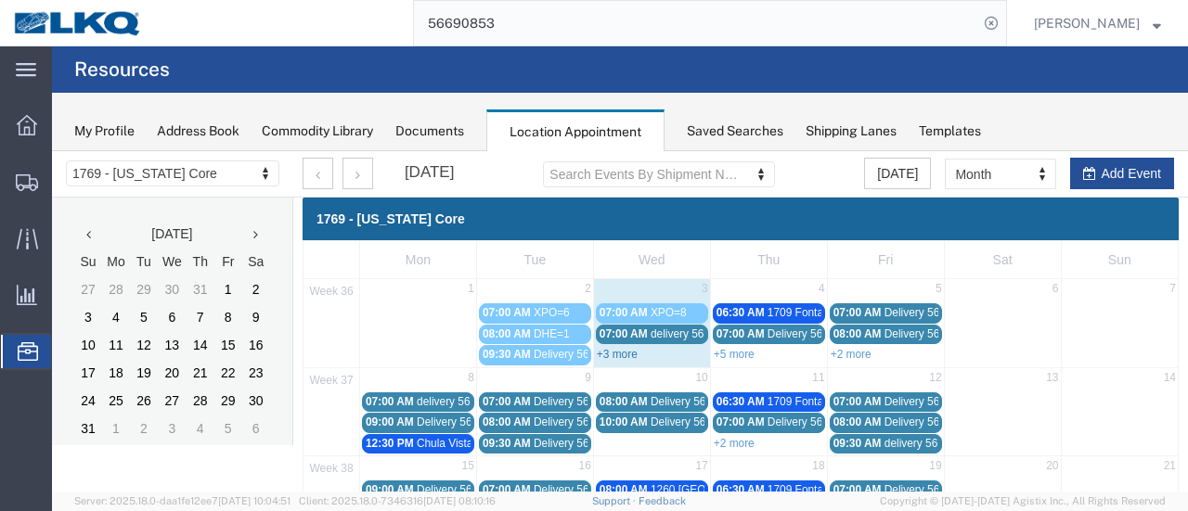
click at [627, 351] on link "+3 more" at bounding box center [617, 354] width 41 height 13
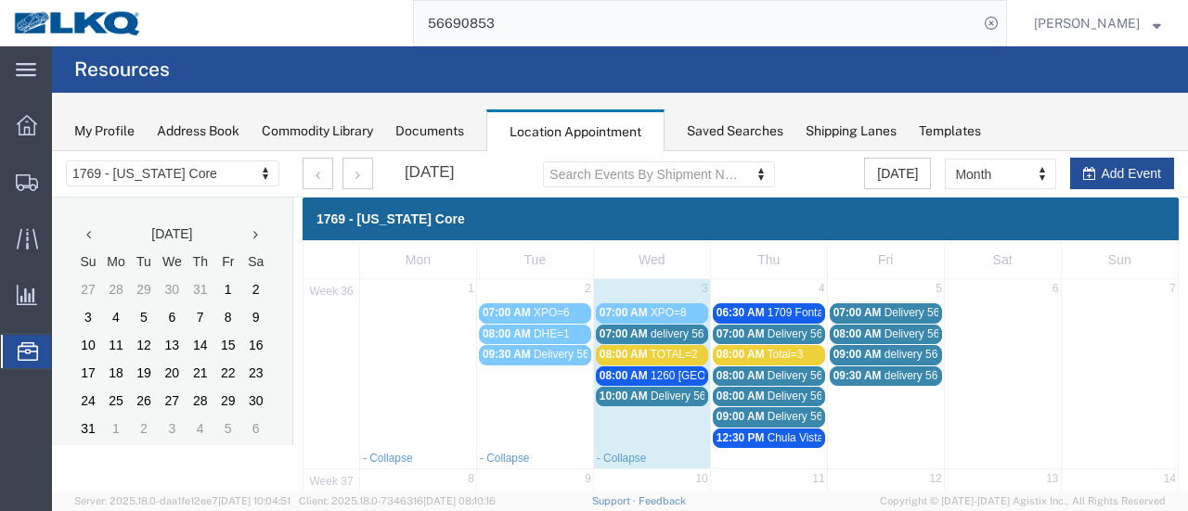
click at [634, 353] on span "08:00 AM" at bounding box center [623, 354] width 48 height 13
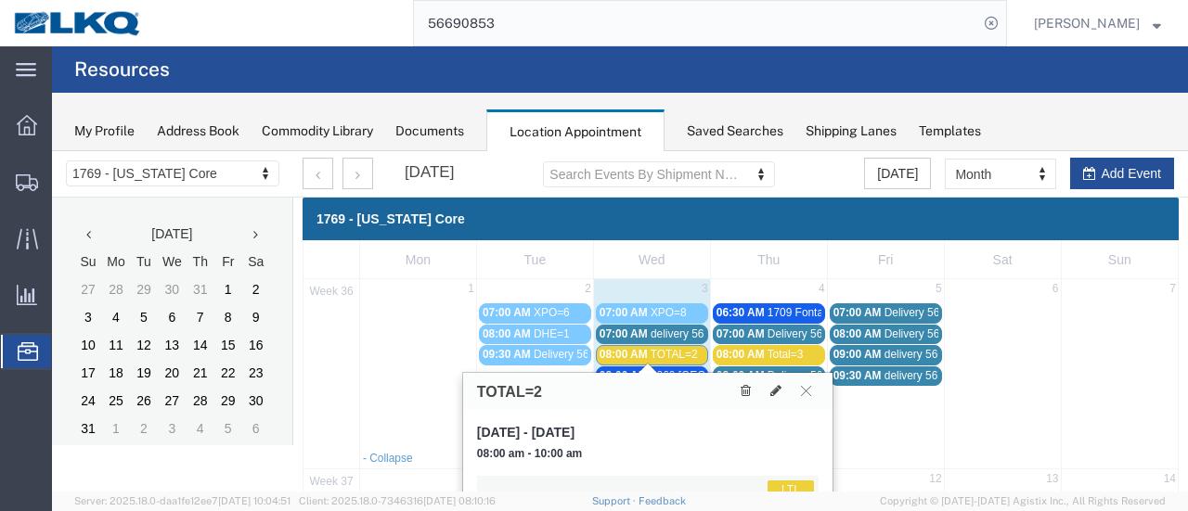
click at [1035, 424] on td at bounding box center [1002, 375] width 117 height 147
select select "1"
select select
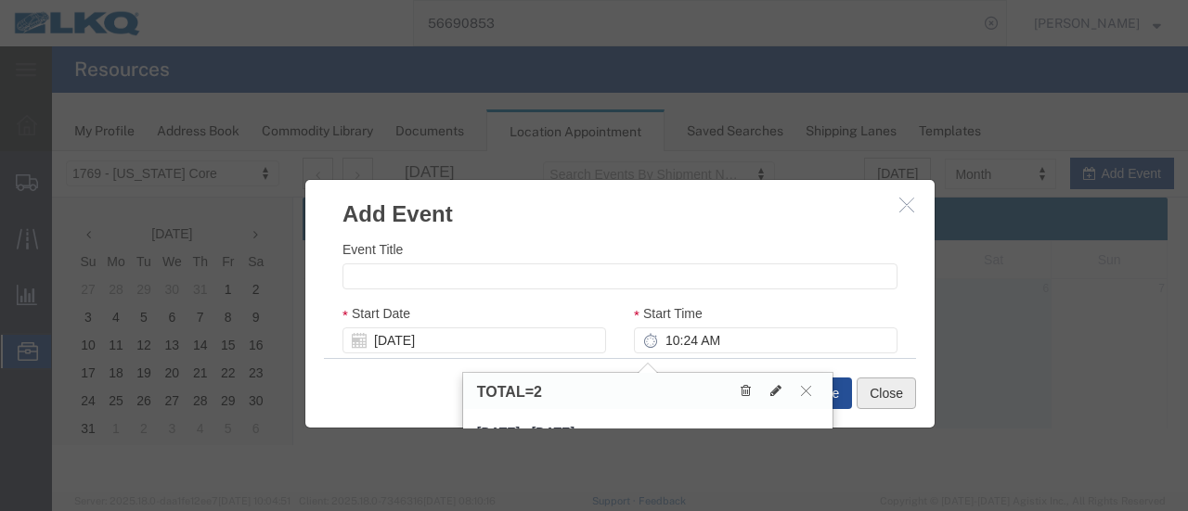
click at [891, 396] on button "Close" at bounding box center [885, 394] width 59 height 32
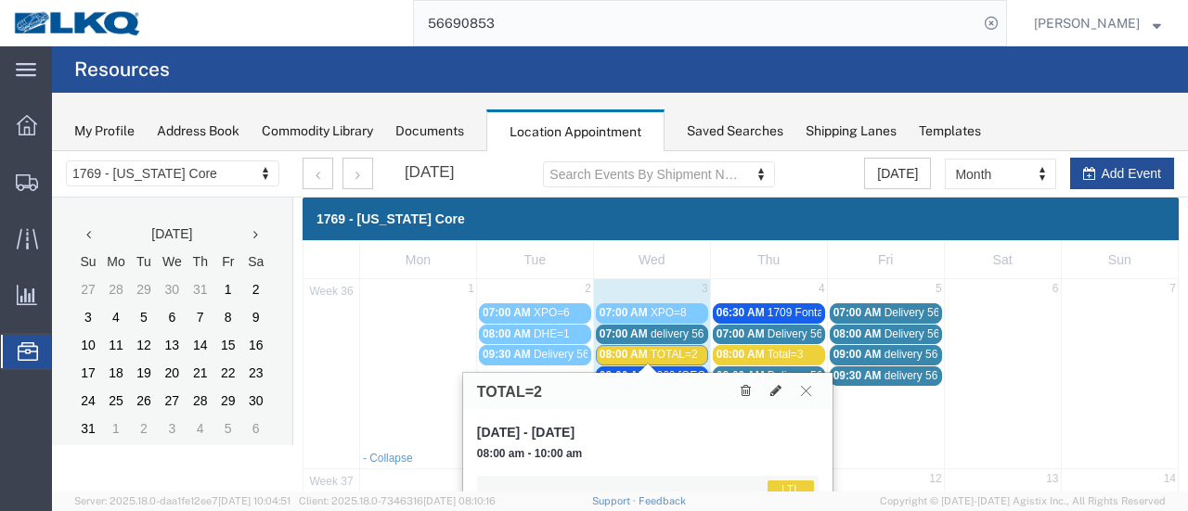
click at [807, 388] on icon at bounding box center [806, 390] width 10 height 11
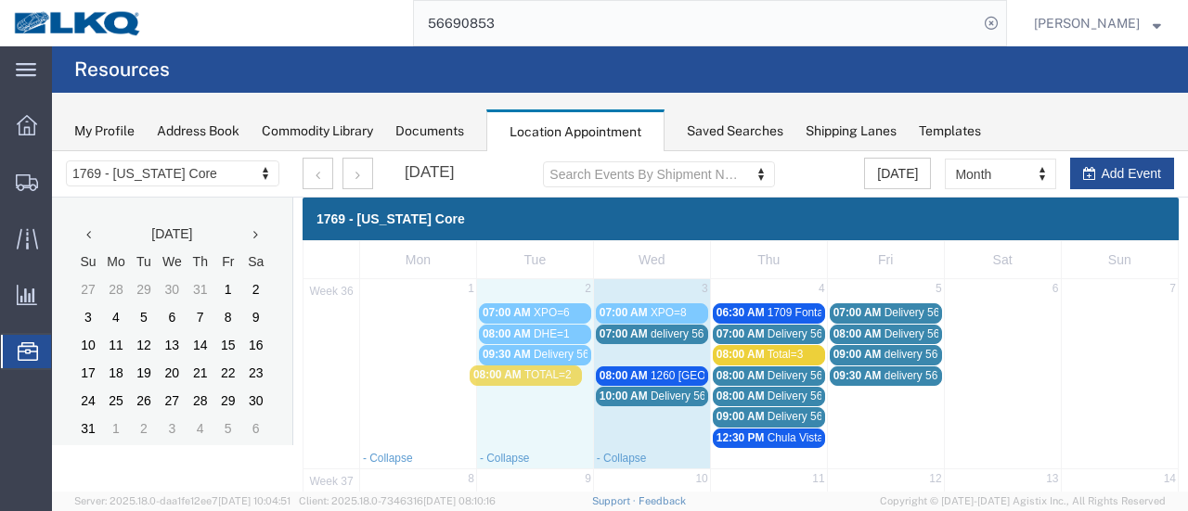
drag, startPoint x: 635, startPoint y: 353, endPoint x: 531, endPoint y: 378, distance: 106.7
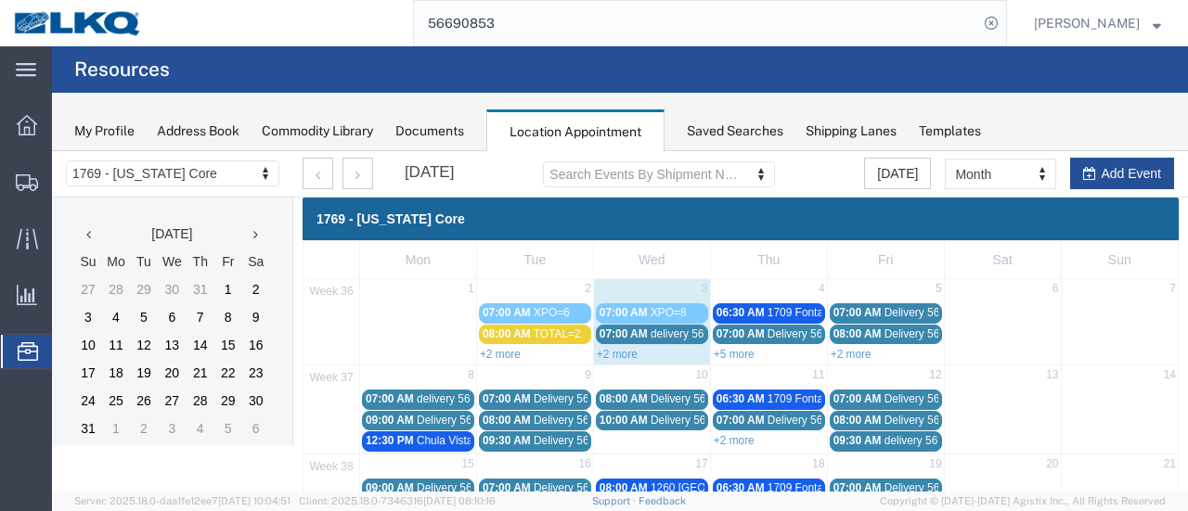
click at [536, 333] on span "TOTAL=2" at bounding box center [556, 334] width 47 height 13
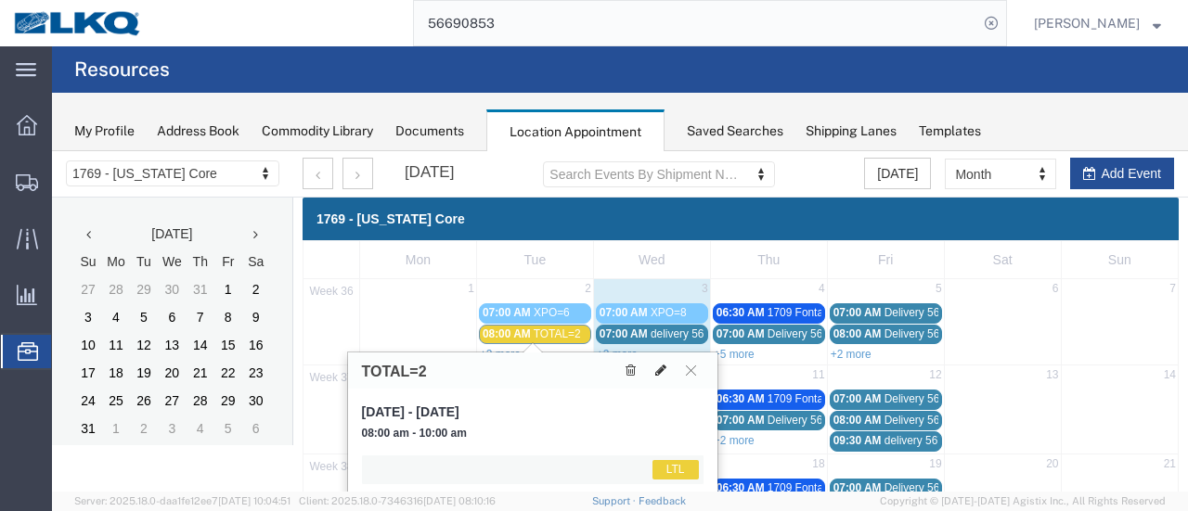
click at [663, 366] on icon at bounding box center [660, 370] width 11 height 13
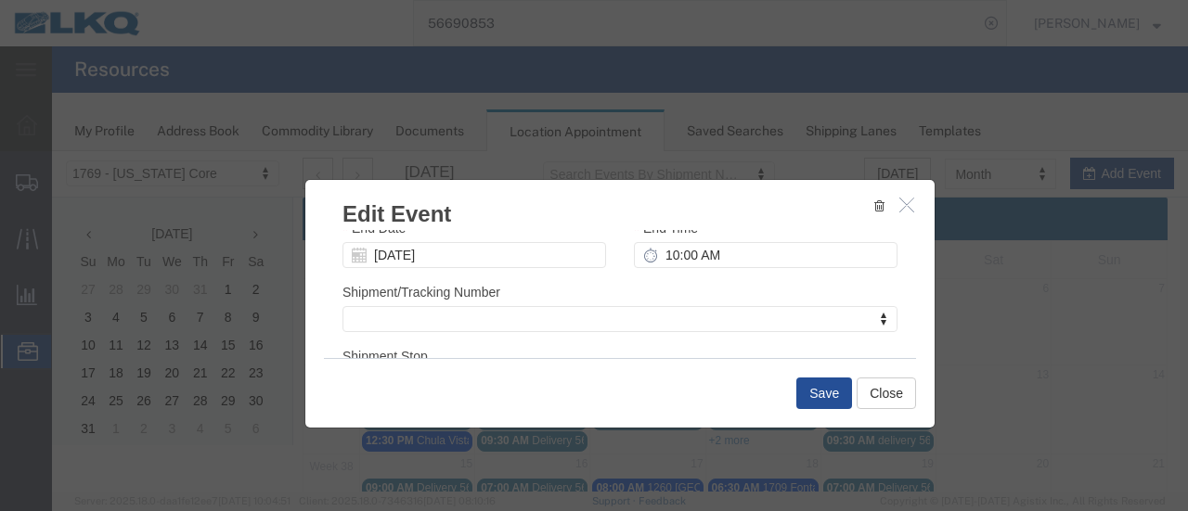
scroll to position [278, 0]
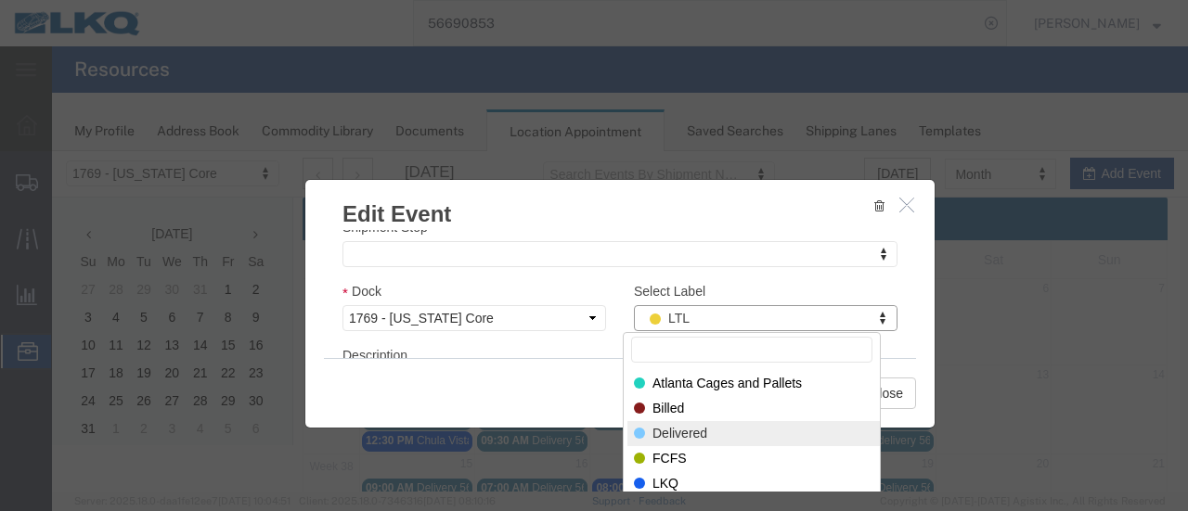
select select "40"
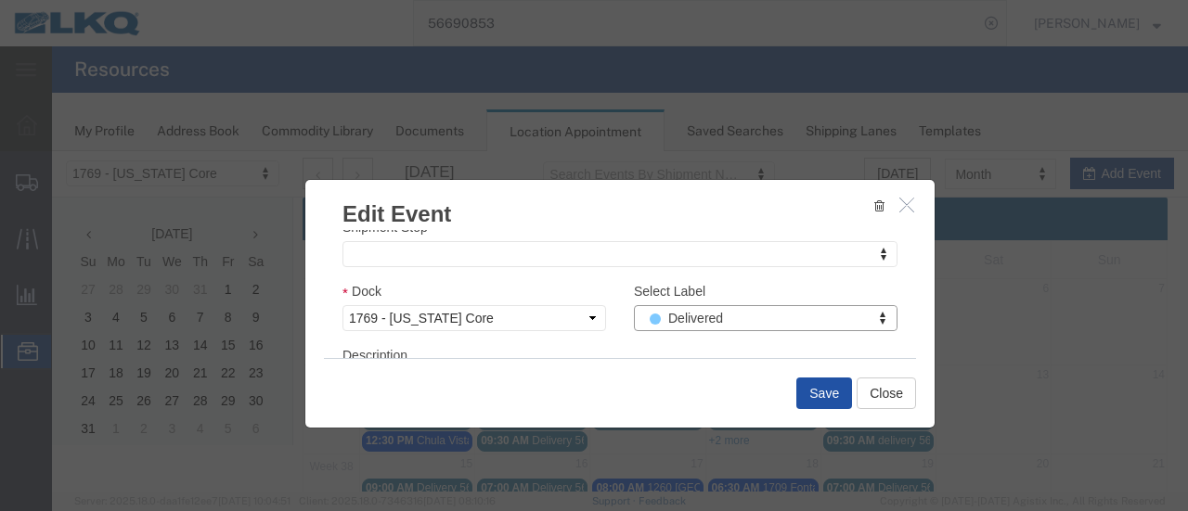
click at [806, 387] on button "Save" at bounding box center [824, 394] width 56 height 32
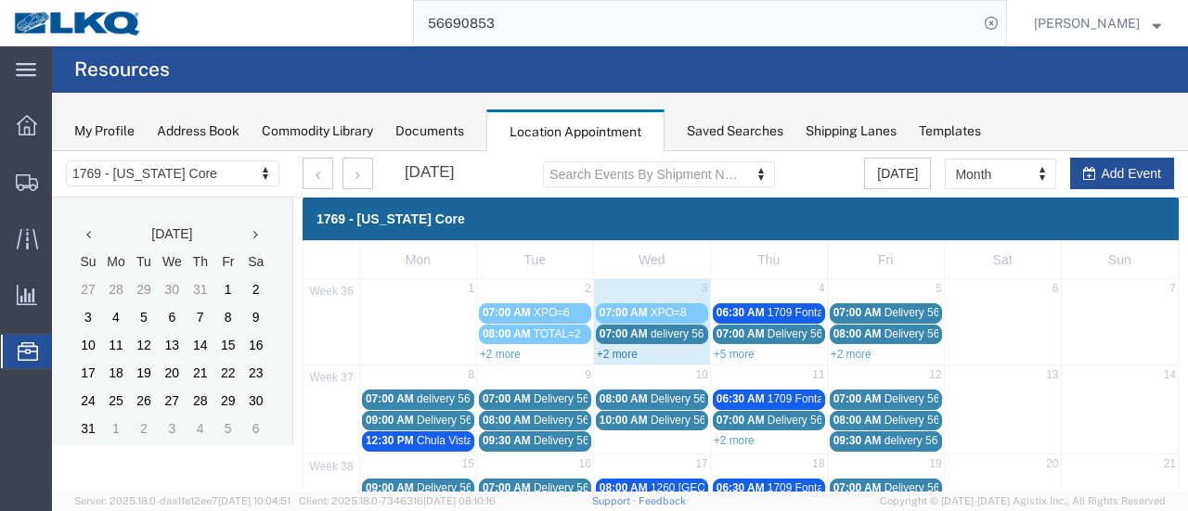
click at [623, 353] on link "+2 more" at bounding box center [617, 354] width 41 height 13
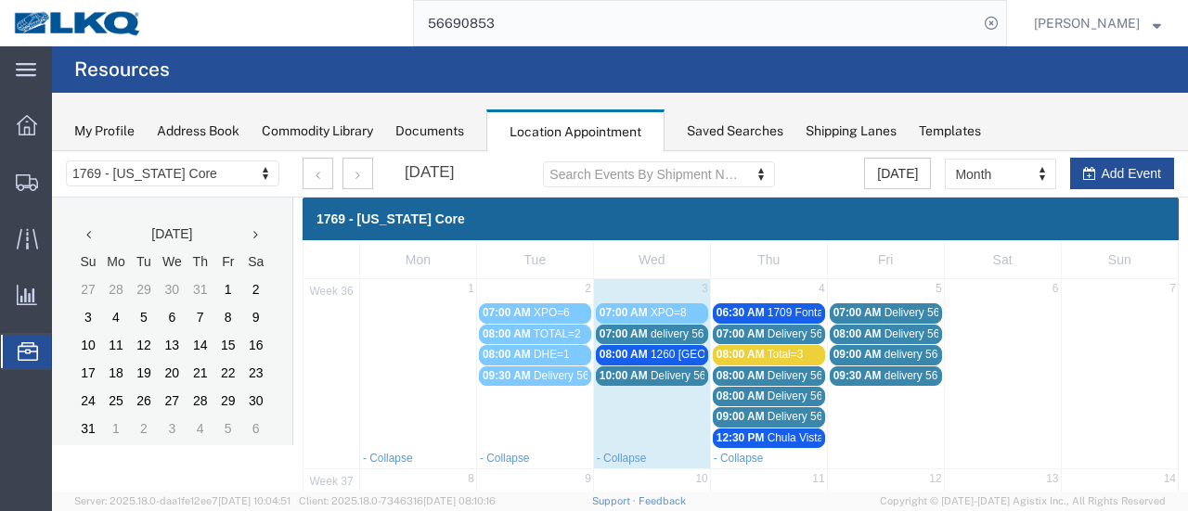
click at [777, 352] on span "Total=3" at bounding box center [785, 354] width 36 height 13
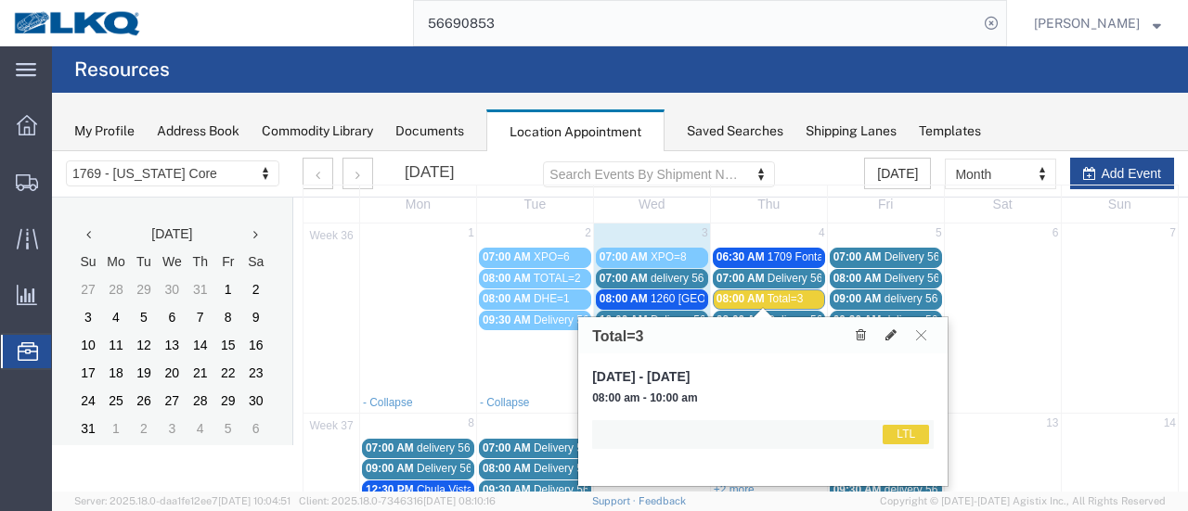
scroll to position [93, 0]
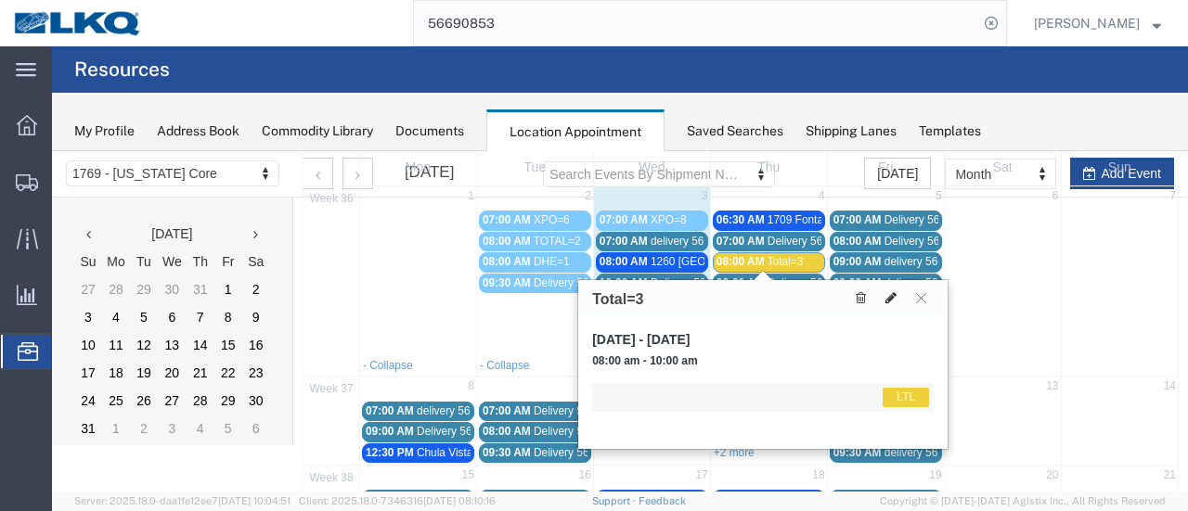
click at [889, 298] on icon at bounding box center [890, 297] width 11 height 13
select select "1"
select select "25"
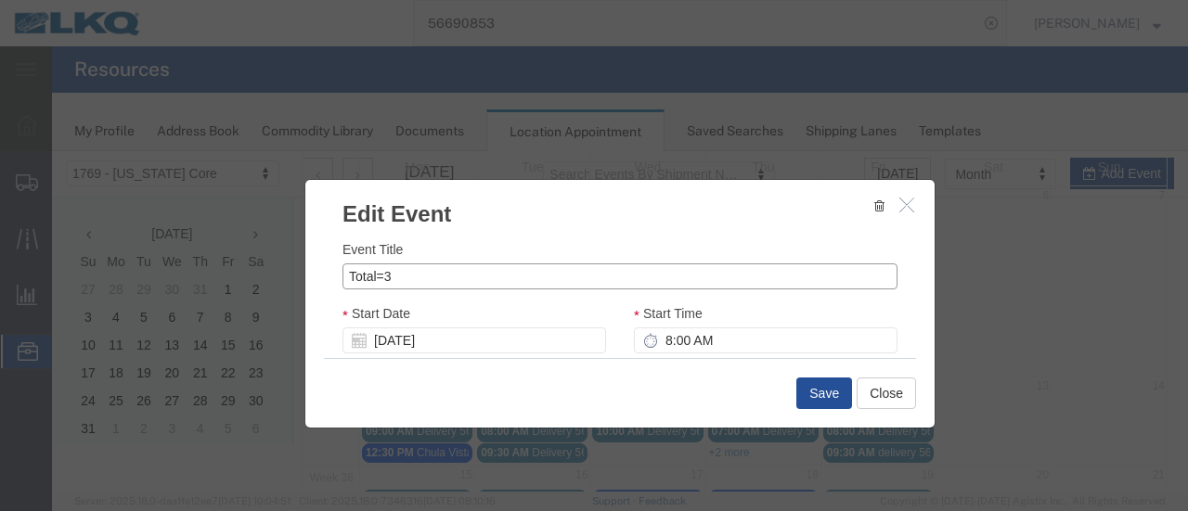
click at [399, 275] on input "Total=3" at bounding box center [619, 276] width 555 height 26
type input "Total=2"
click at [678, 220] on h3 "Edit Event" at bounding box center [619, 205] width 629 height 50
click at [815, 392] on button "Save" at bounding box center [824, 394] width 56 height 32
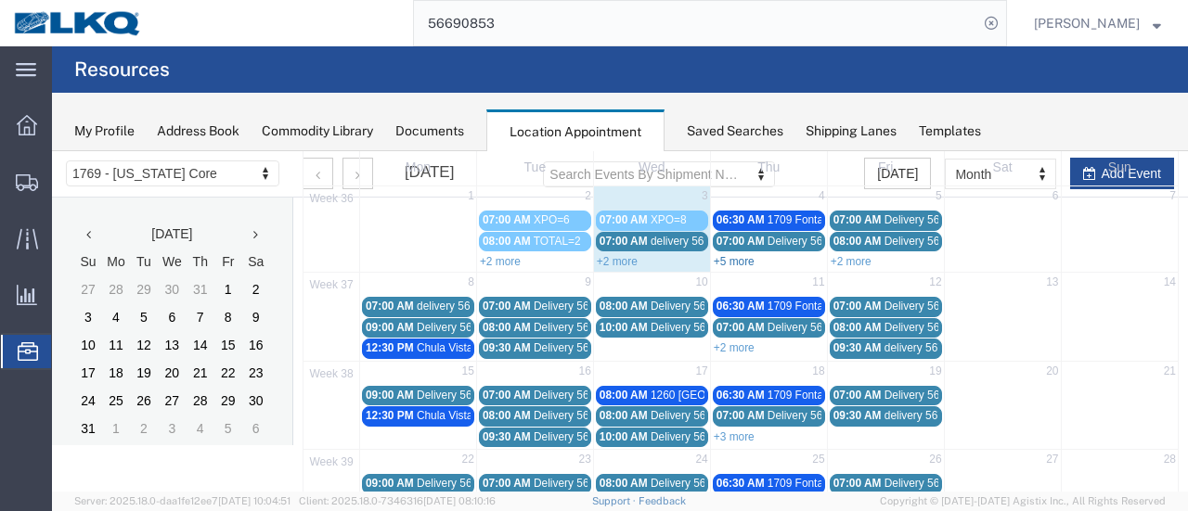
click at [739, 259] on link "+5 more" at bounding box center [733, 261] width 41 height 13
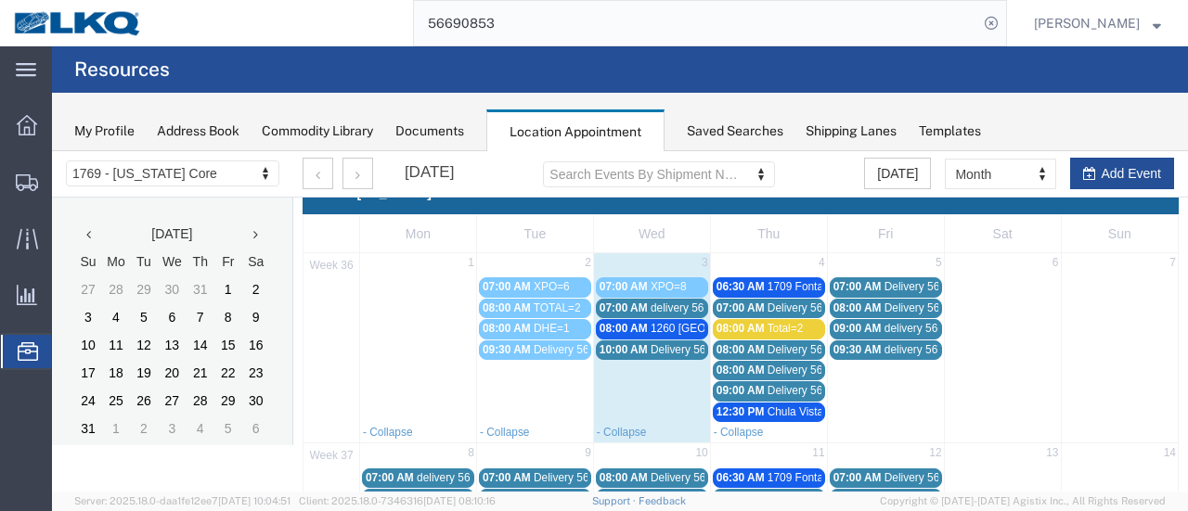
scroll to position [0, 0]
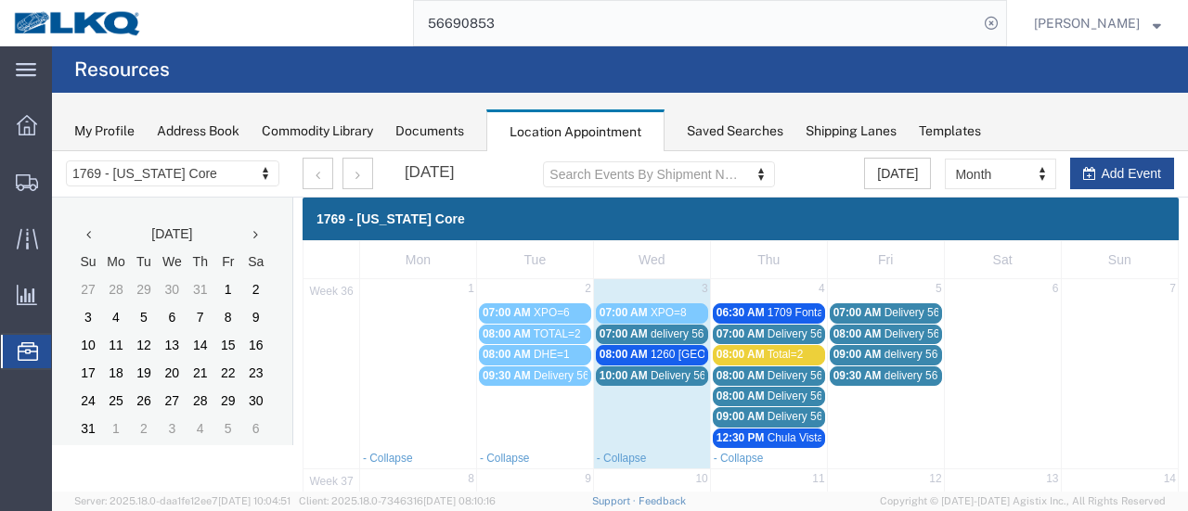
click at [740, 290] on td "4" at bounding box center [768, 290] width 117 height 22
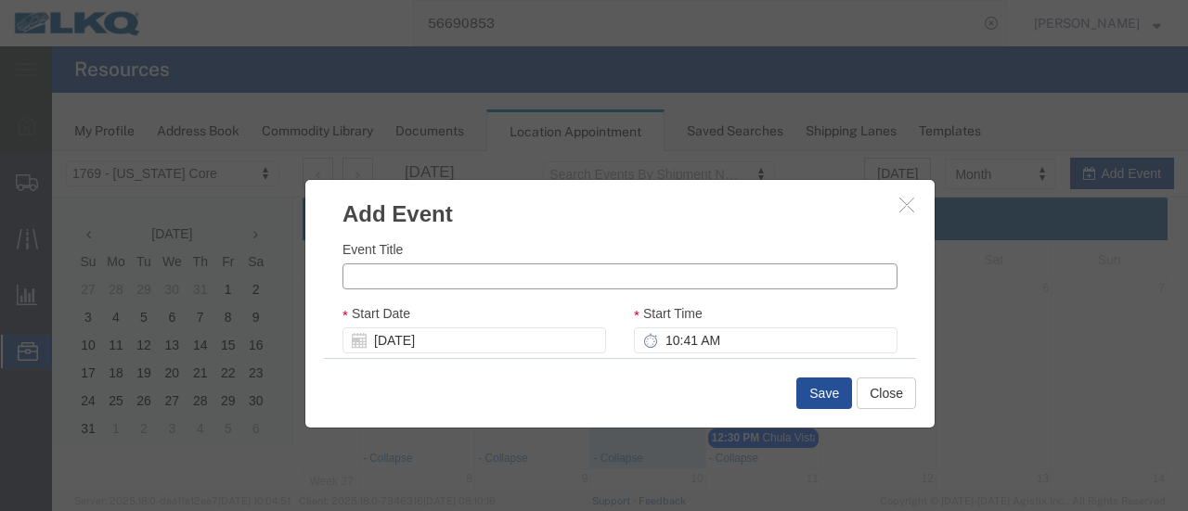
click at [433, 273] on input "Event Title" at bounding box center [619, 276] width 555 height 26
type input "ABF-1"
click at [585, 235] on div "Event Title ABF-1 Start Date [DATE] Start Time 10:41 AM End Date [DATE] End Tim…" at bounding box center [619, 294] width 629 height 128
click at [656, 344] on input "10:41 AM" at bounding box center [765, 341] width 263 height 26
type input "8:00 AM"
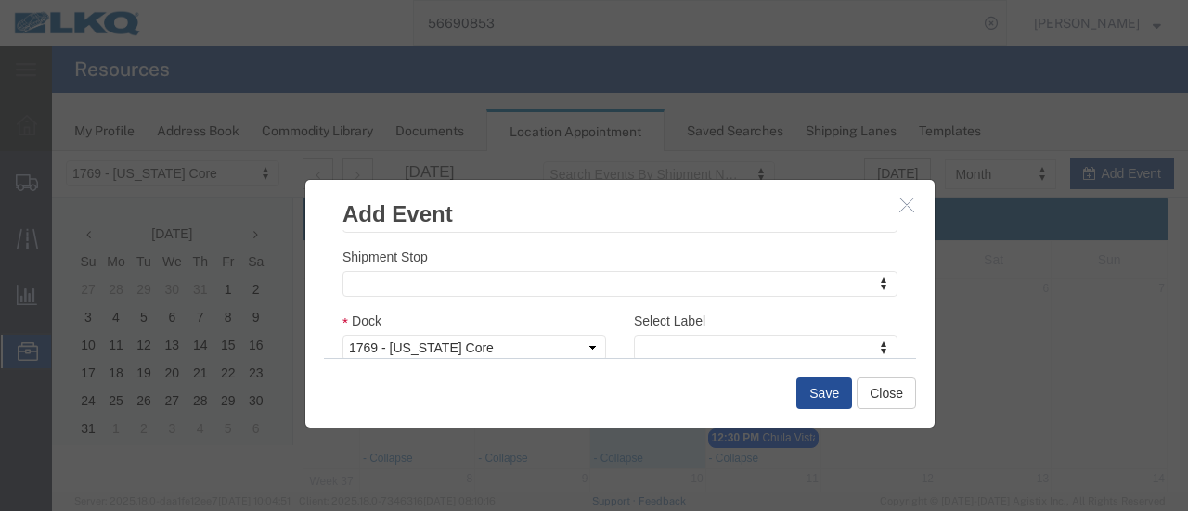
scroll to position [278, 0]
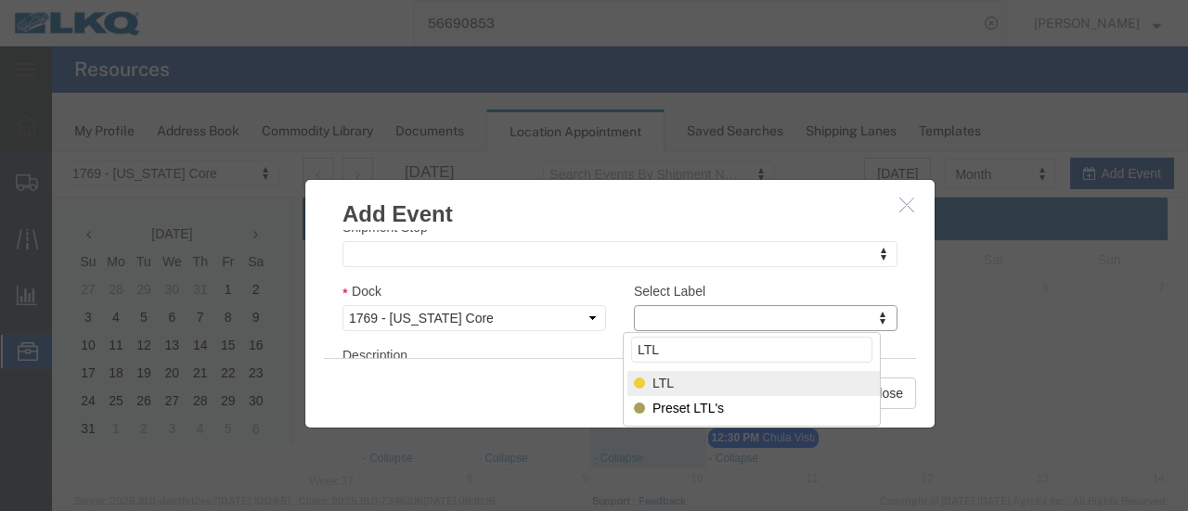
type input "LTL"
select select "25"
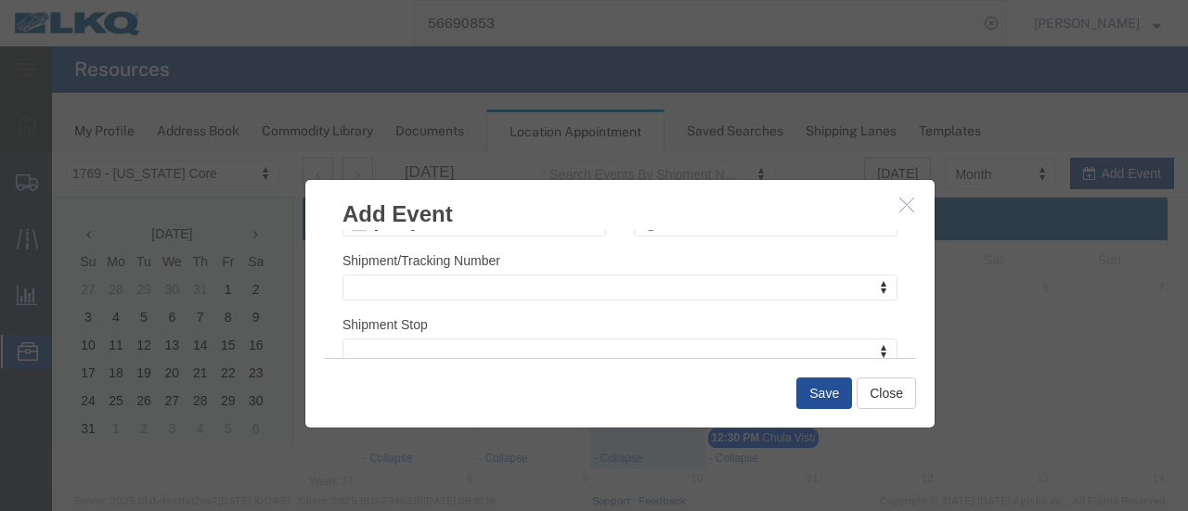
scroll to position [93, 0]
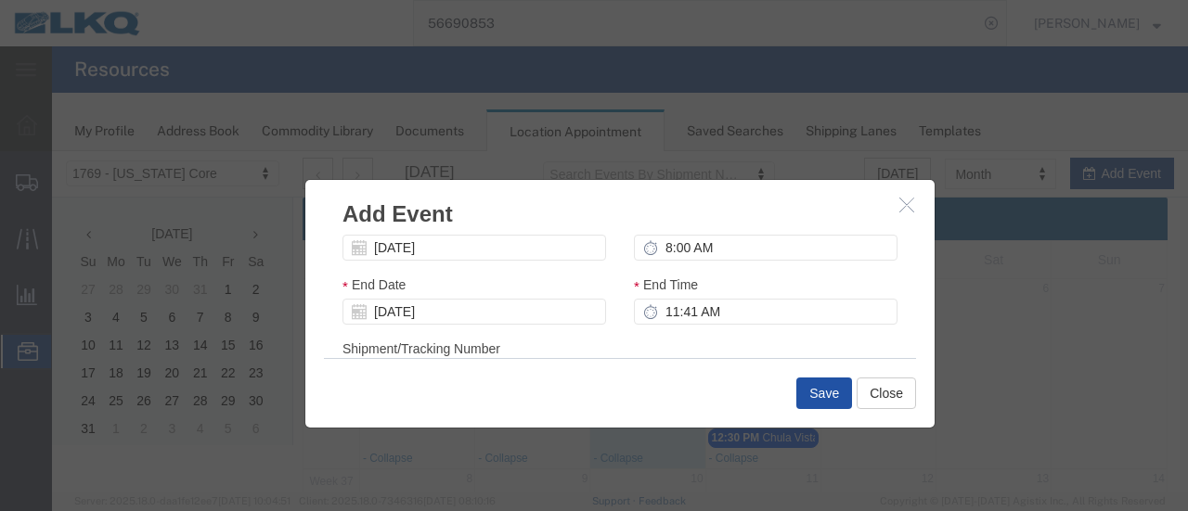
click at [826, 398] on button "Save" at bounding box center [824, 394] width 56 height 32
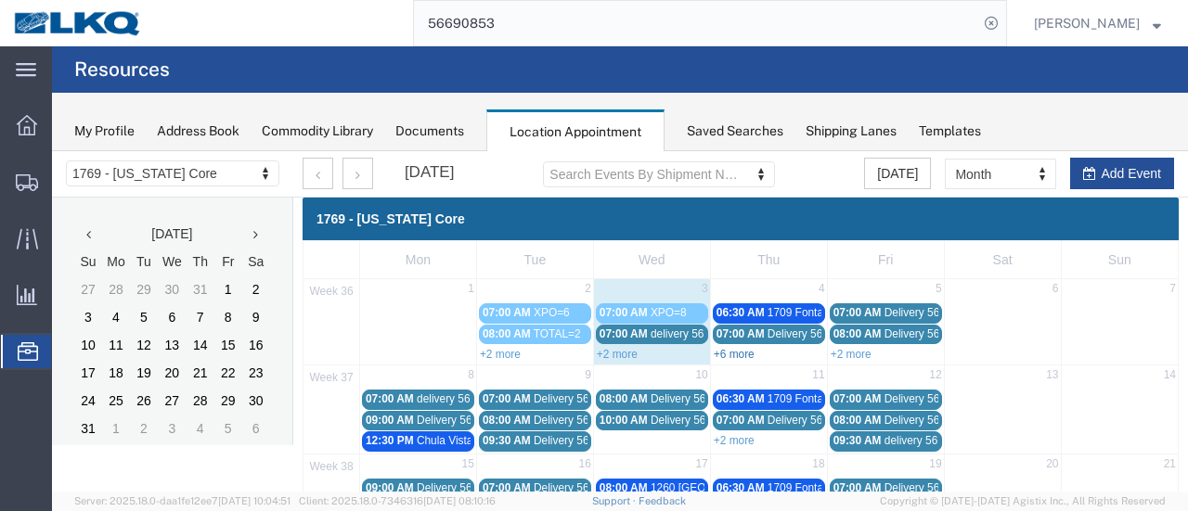
click at [738, 352] on link "+6 more" at bounding box center [733, 354] width 41 height 13
